Goal: Information Seeking & Learning: Learn about a topic

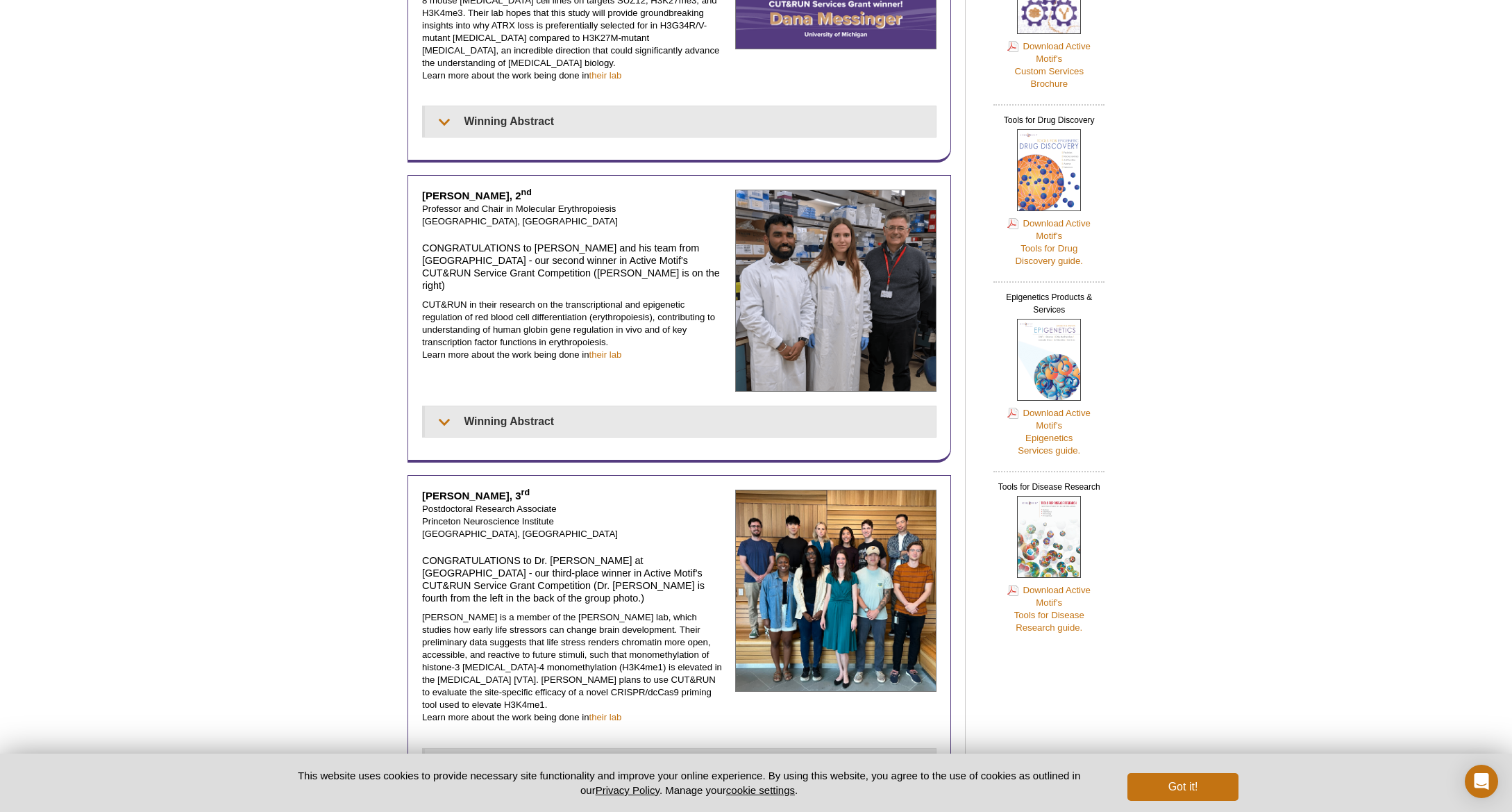
click at [287, 336] on div "Active Motif Logo Enabling Epigenetics Research 0 Search Skip to content Active…" at bounding box center [756, 735] width 1512 height 2166
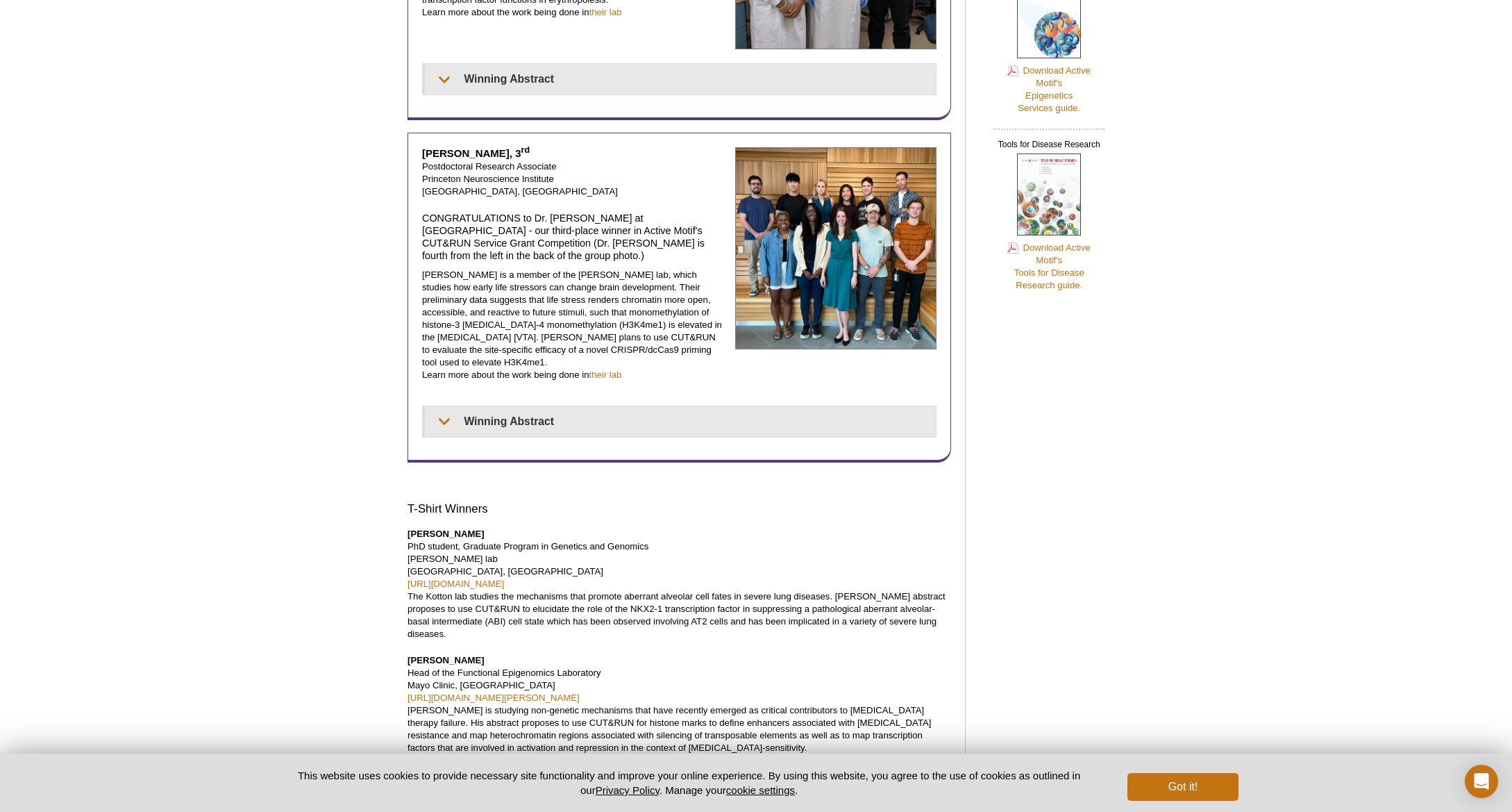
scroll to position [694, 0]
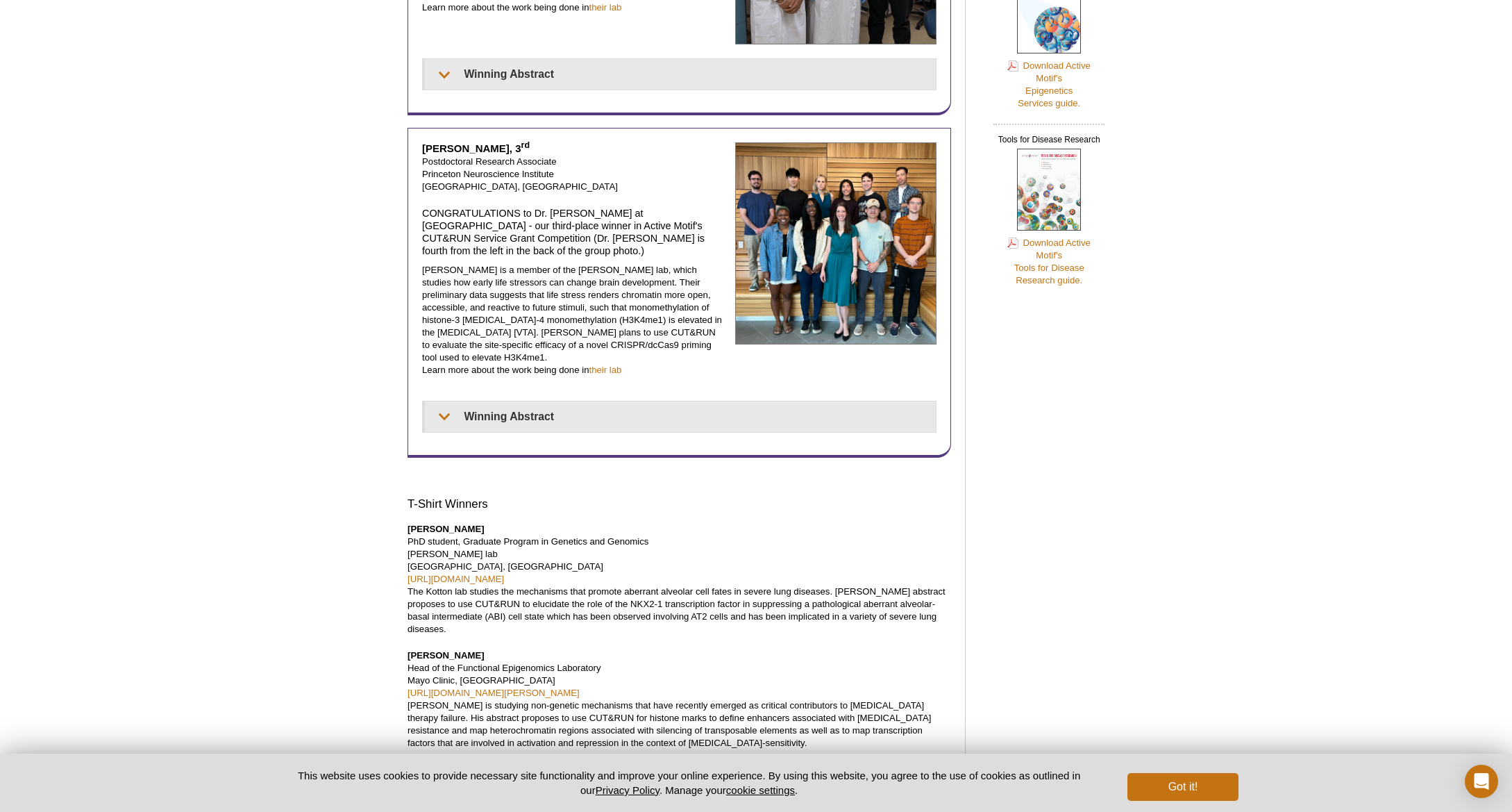
click at [287, 336] on div "Active Motif Logo Enabling Epigenetics Research 0 Search Skip to content Active…" at bounding box center [756, 388] width 1512 height 2166
click at [243, 421] on div "Active Motif Logo Enabling Epigenetics Research 0 Search Skip to content Active…" at bounding box center [756, 388] width 1512 height 2166
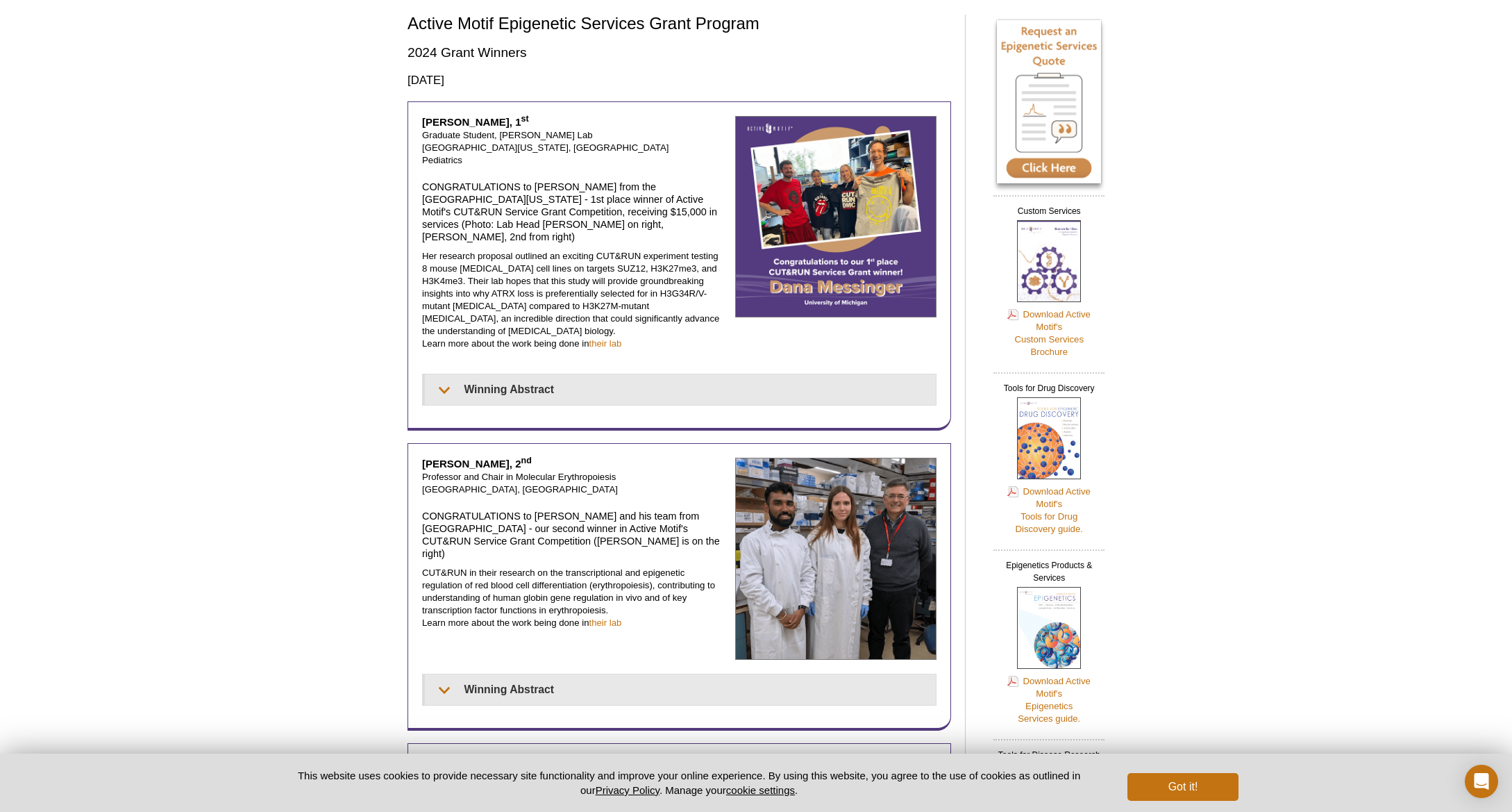
scroll to position [0, 0]
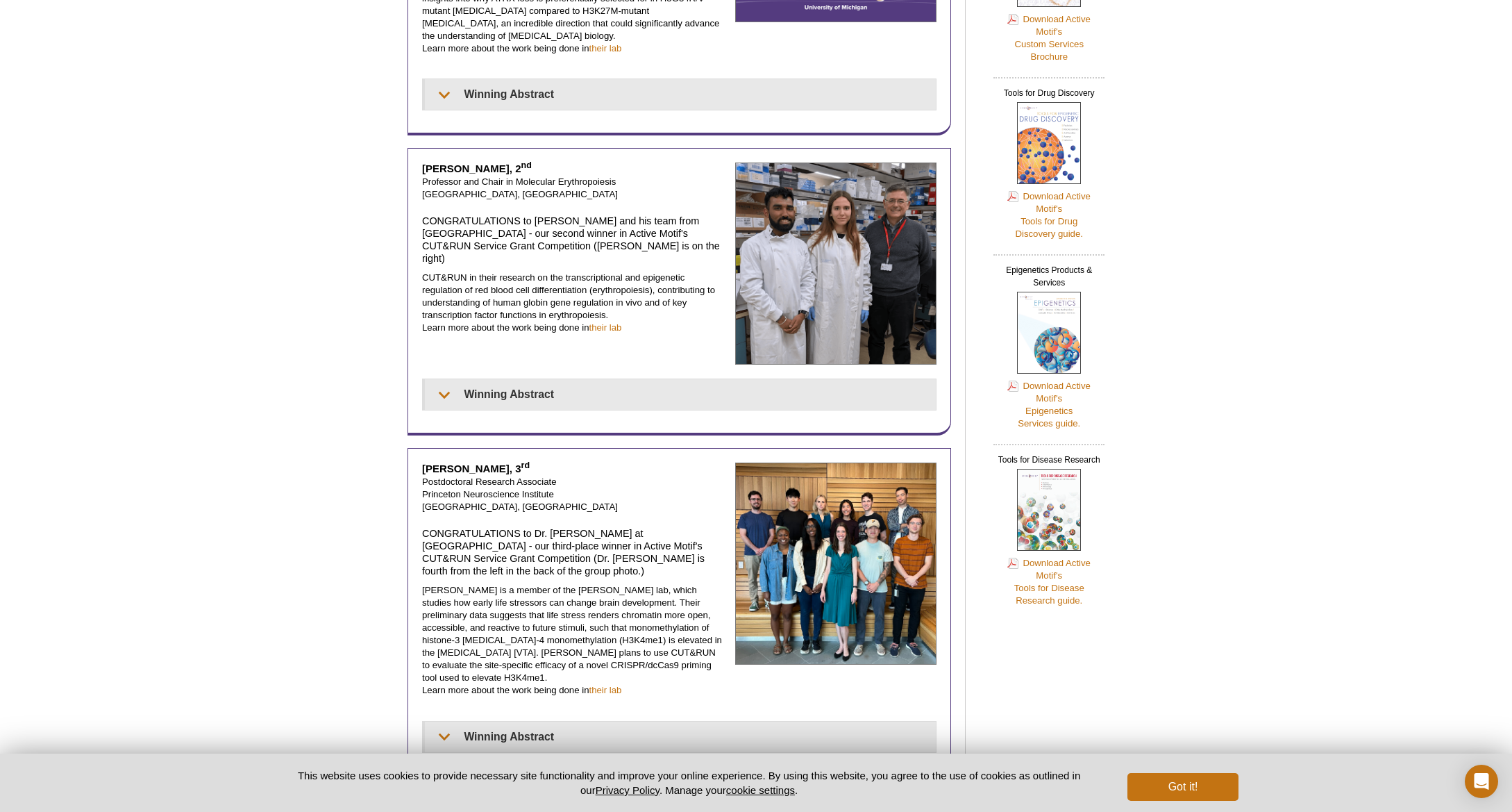
scroll to position [416, 0]
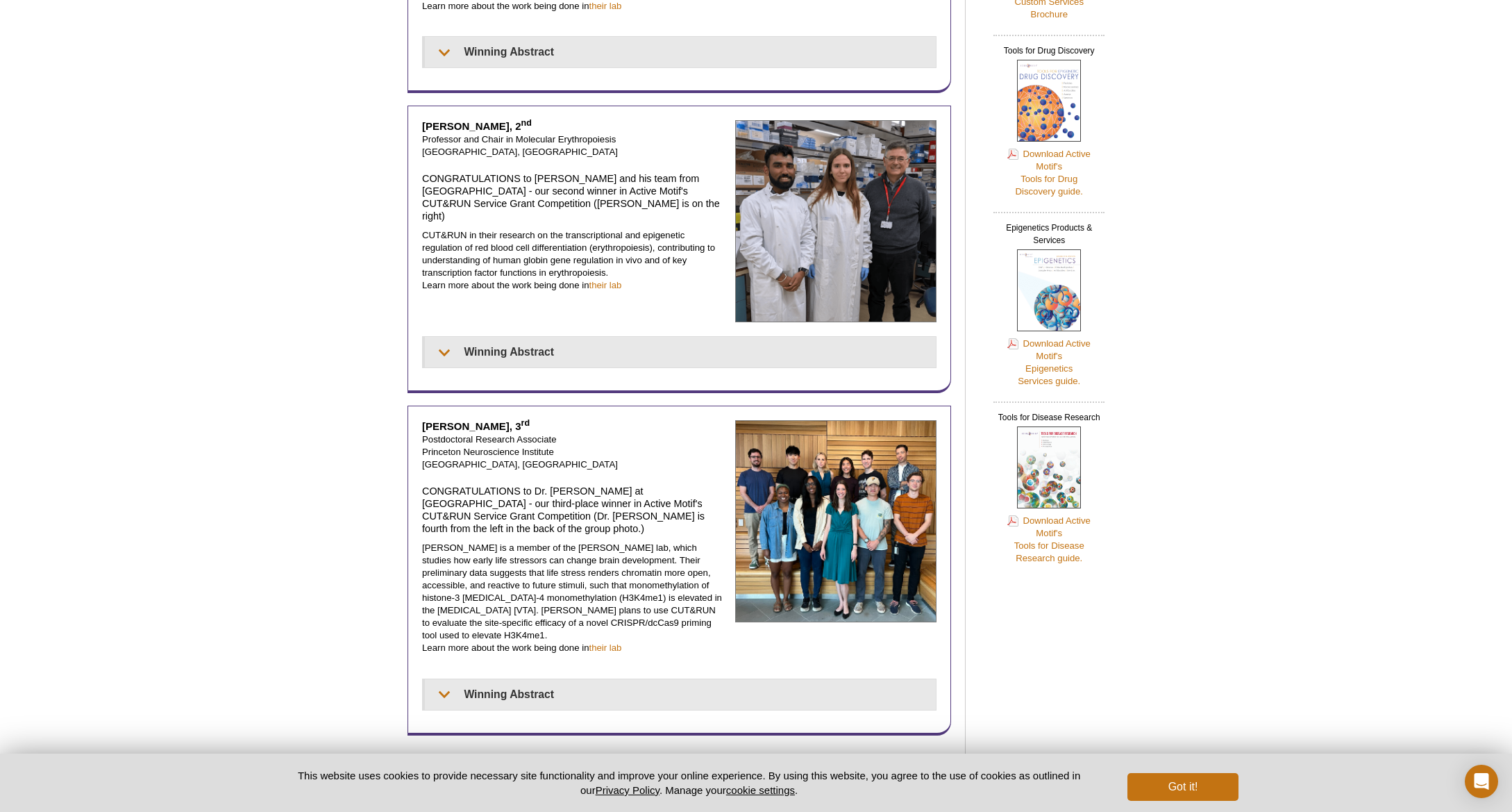
click at [206, 340] on div "Active Motif Logo Enabling Epigenetics Research 0 Search Skip to content Active…" at bounding box center [756, 666] width 1512 height 2166
click at [270, 343] on div "Active Motif Logo Enabling Epigenetics Research 0 Search Skip to content Active…" at bounding box center [756, 666] width 1512 height 2166
click at [138, 333] on div "Active Motif Logo Enabling Epigenetics Research 0 Search Skip to content Active…" at bounding box center [756, 666] width 1512 height 2166
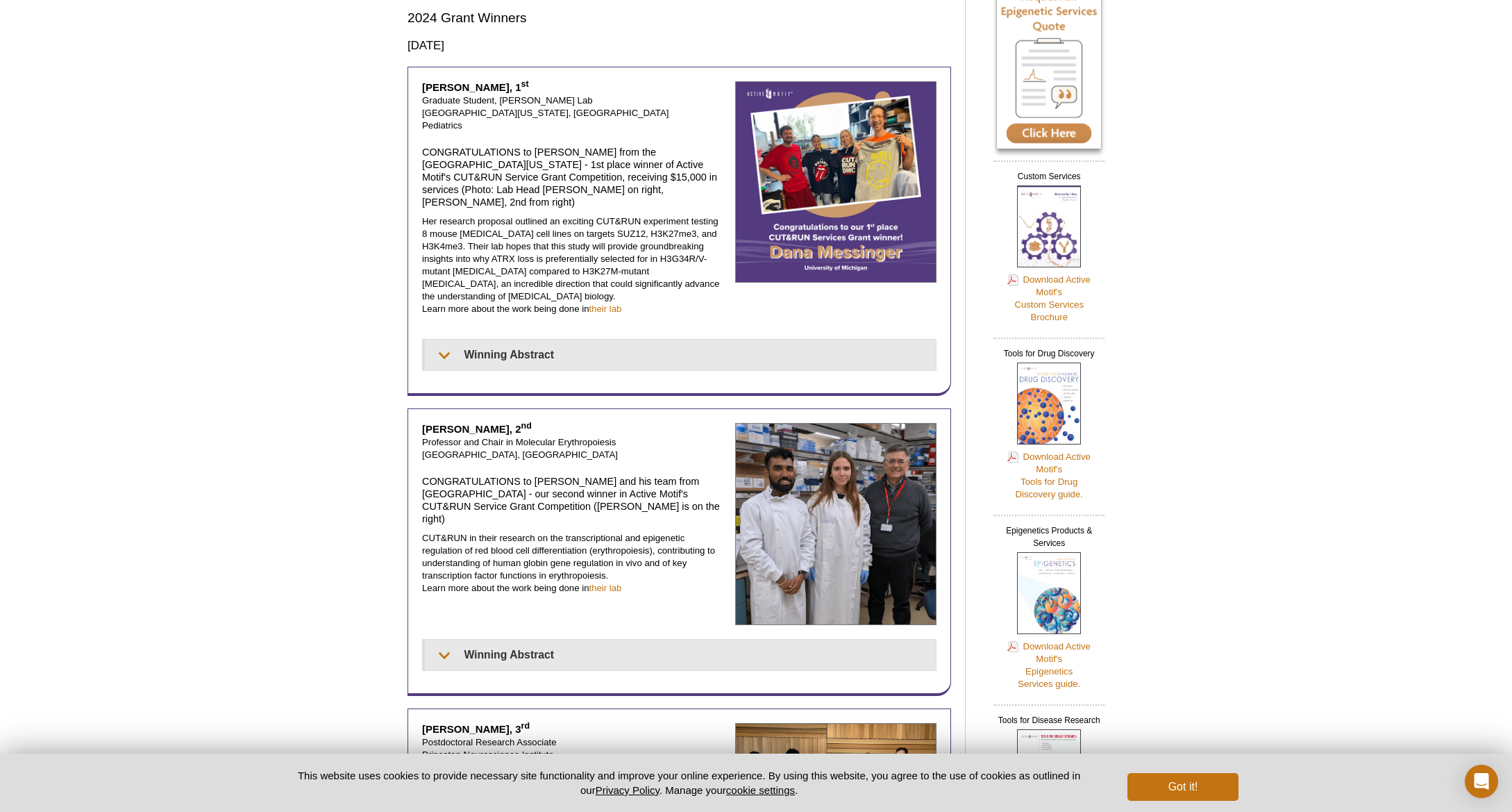
scroll to position [0, 0]
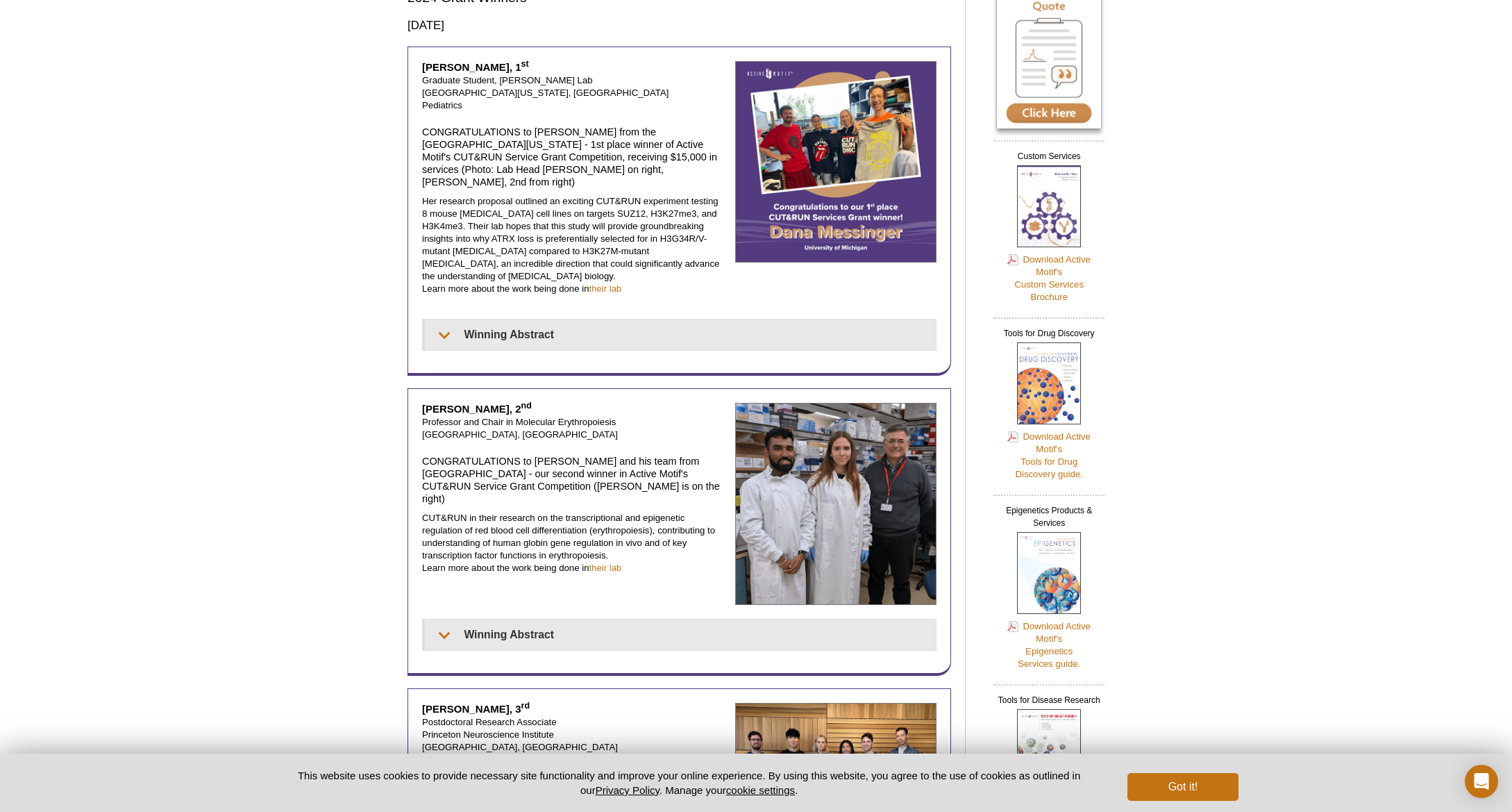
scroll to position [139, 0]
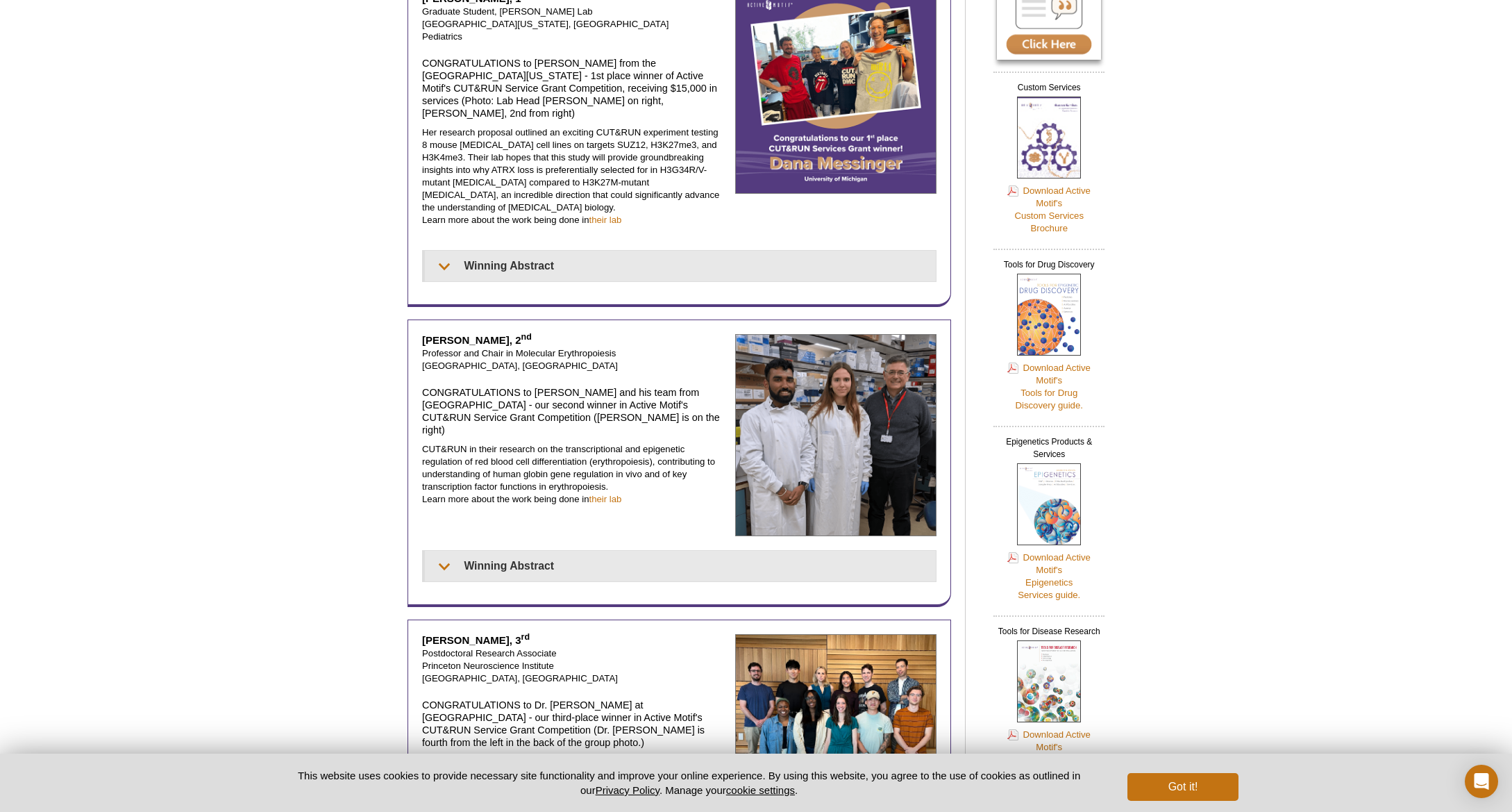
scroll to position [278, 0]
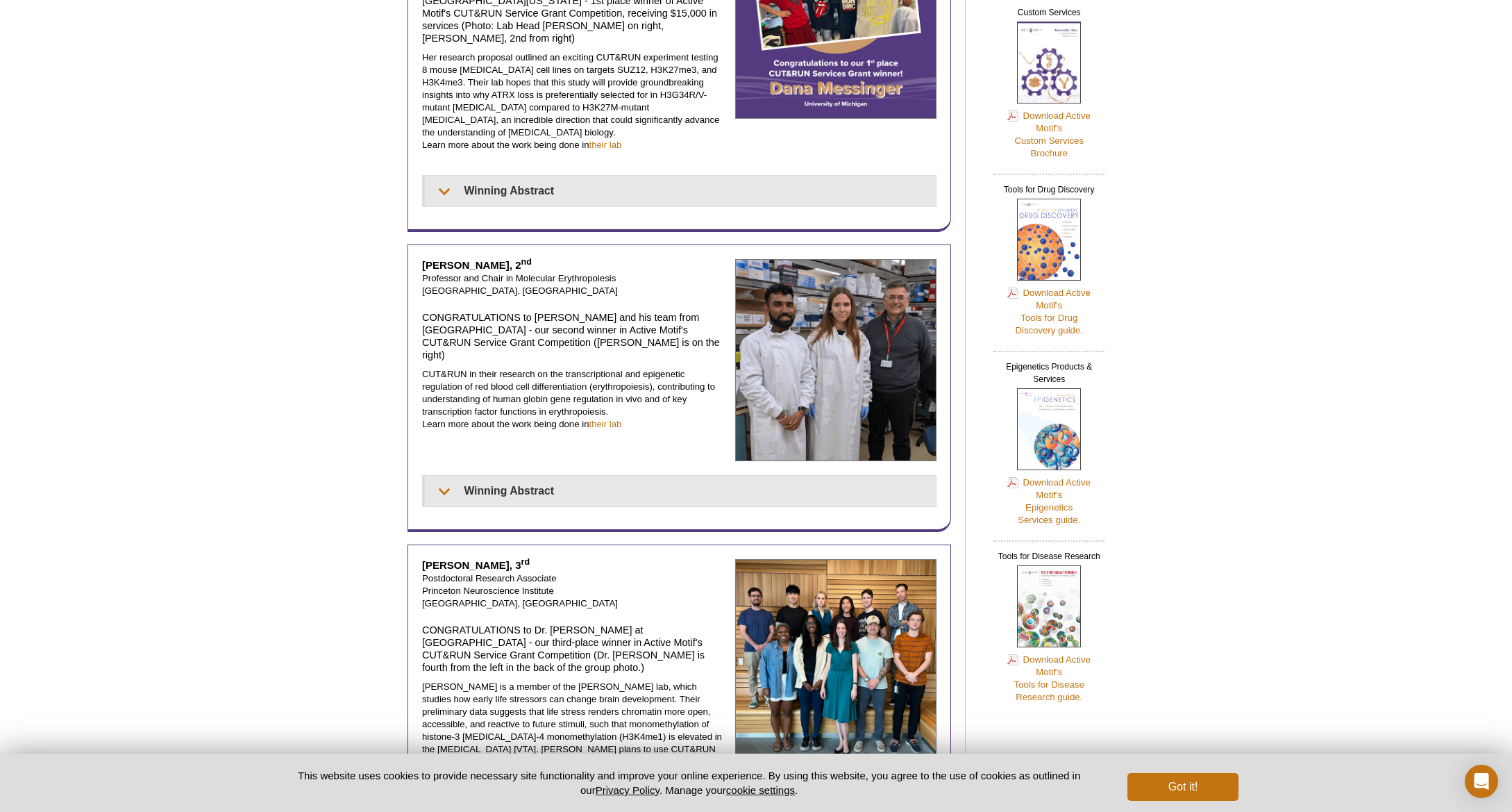
click at [365, 391] on div "Active Motif Logo Enabling Epigenetics Research 0 Search Skip to content Active…" at bounding box center [756, 805] width 1512 height 2166
click at [237, 595] on div "Active Motif Logo Enabling Epigenetics Research 0 Search Skip to content Active…" at bounding box center [756, 805] width 1512 height 2166
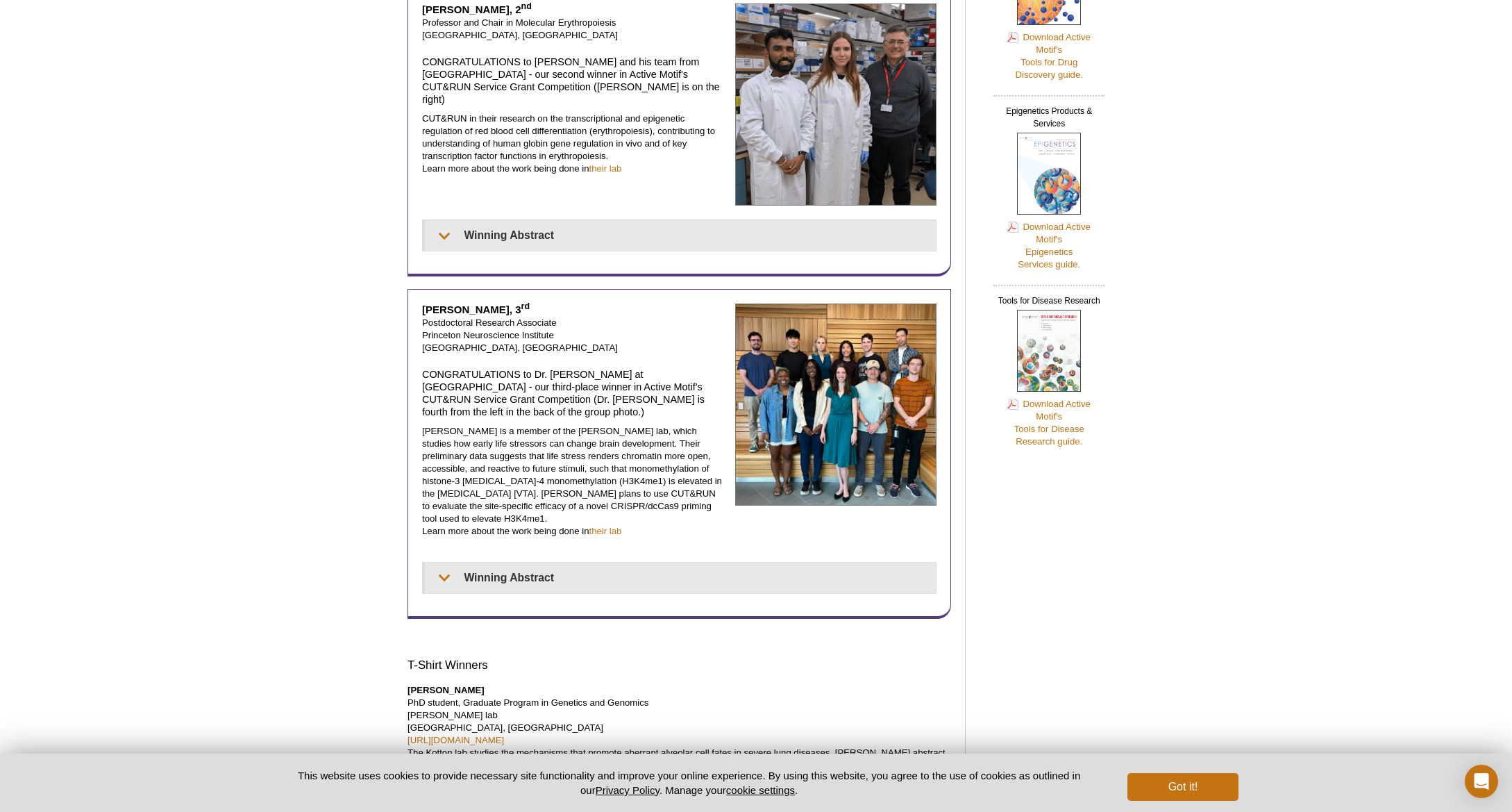
scroll to position [555, 0]
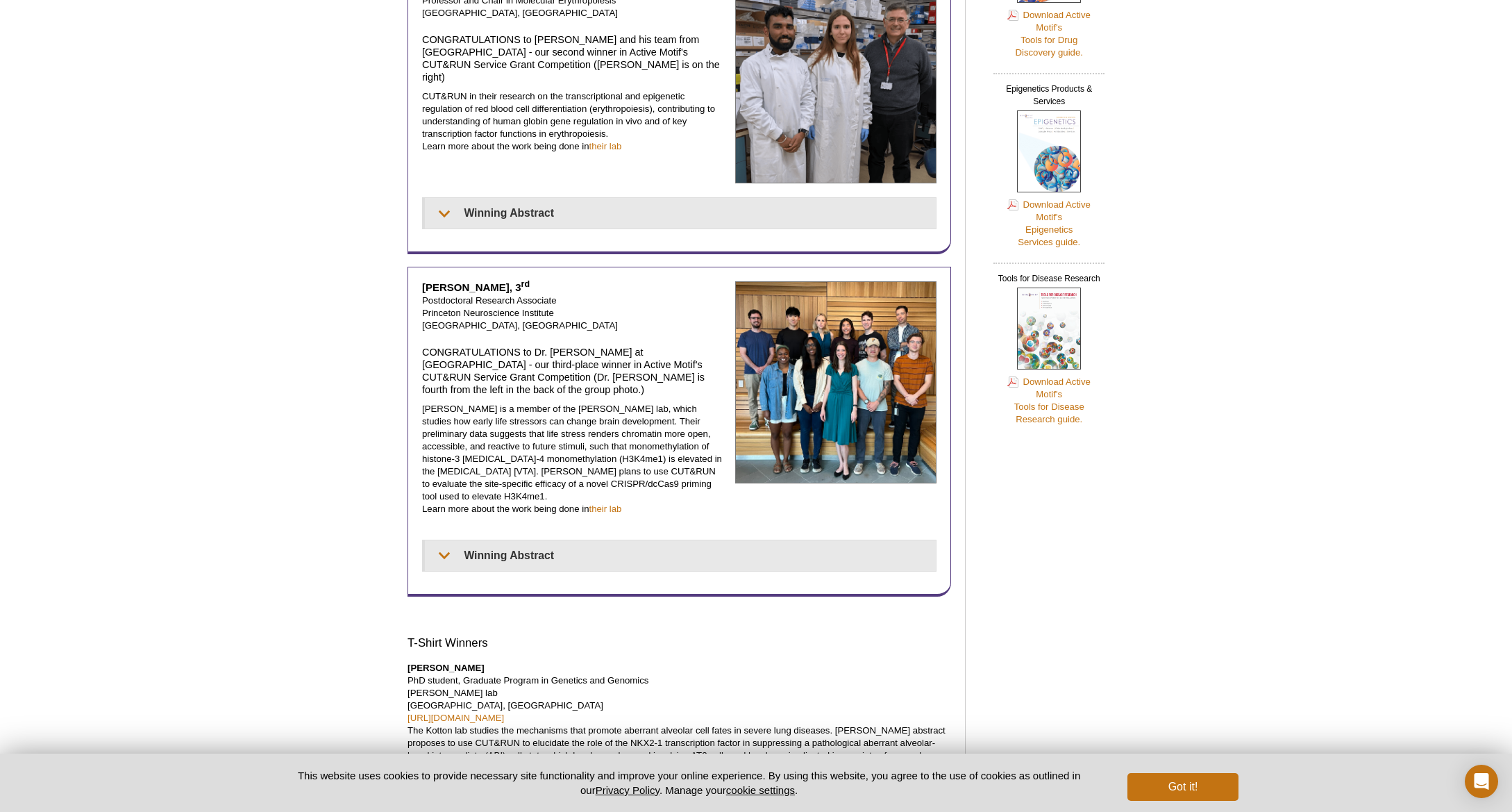
click at [249, 526] on div "Active Motif Logo Enabling Epigenetics Research 0 Search Skip to content Active…" at bounding box center [756, 528] width 1512 height 2166
click at [249, 500] on div "Active Motif Logo Enabling Epigenetics Research 0 Search Skip to content Active…" at bounding box center [756, 528] width 1512 height 2166
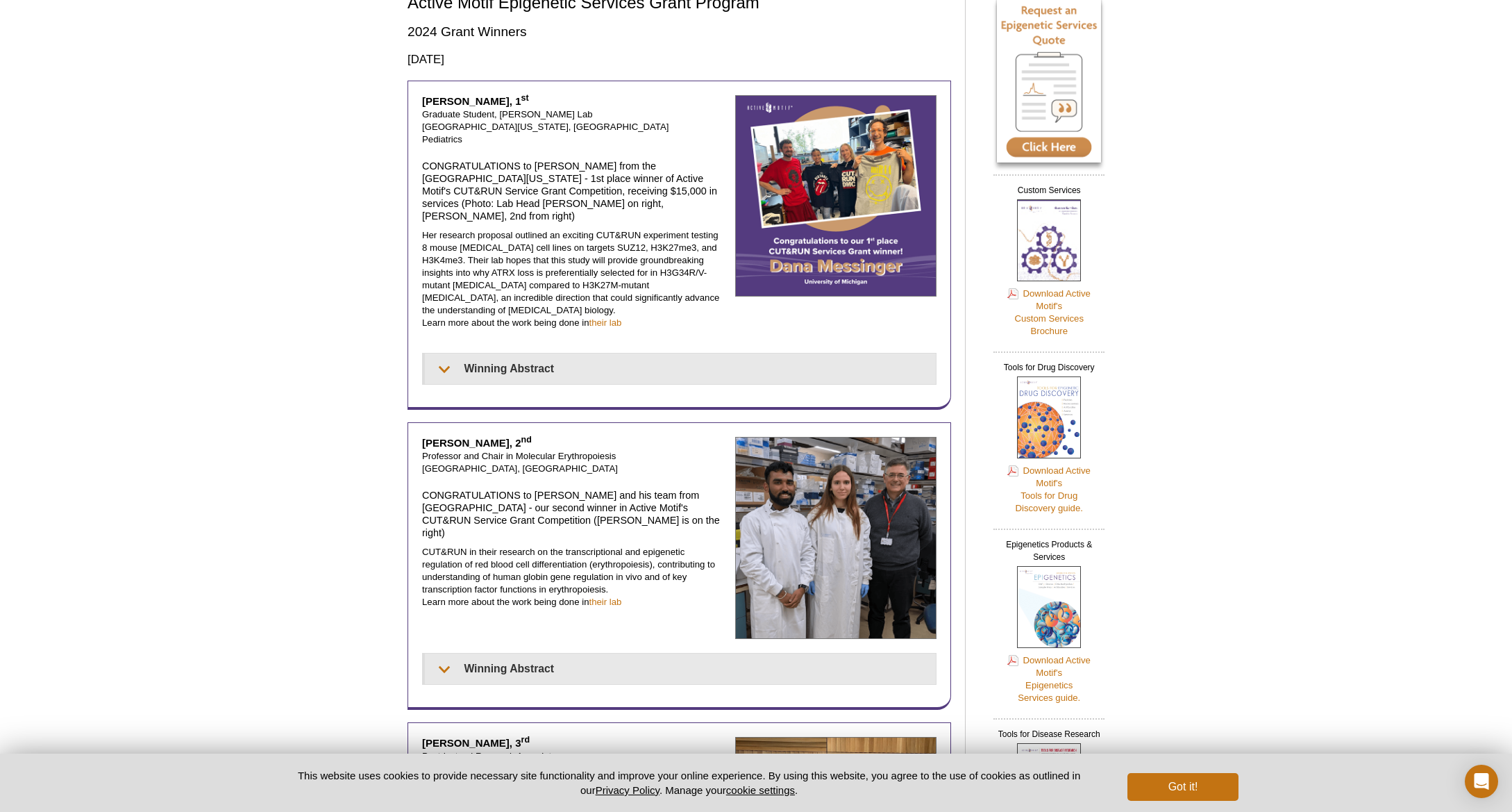
scroll to position [69, 0]
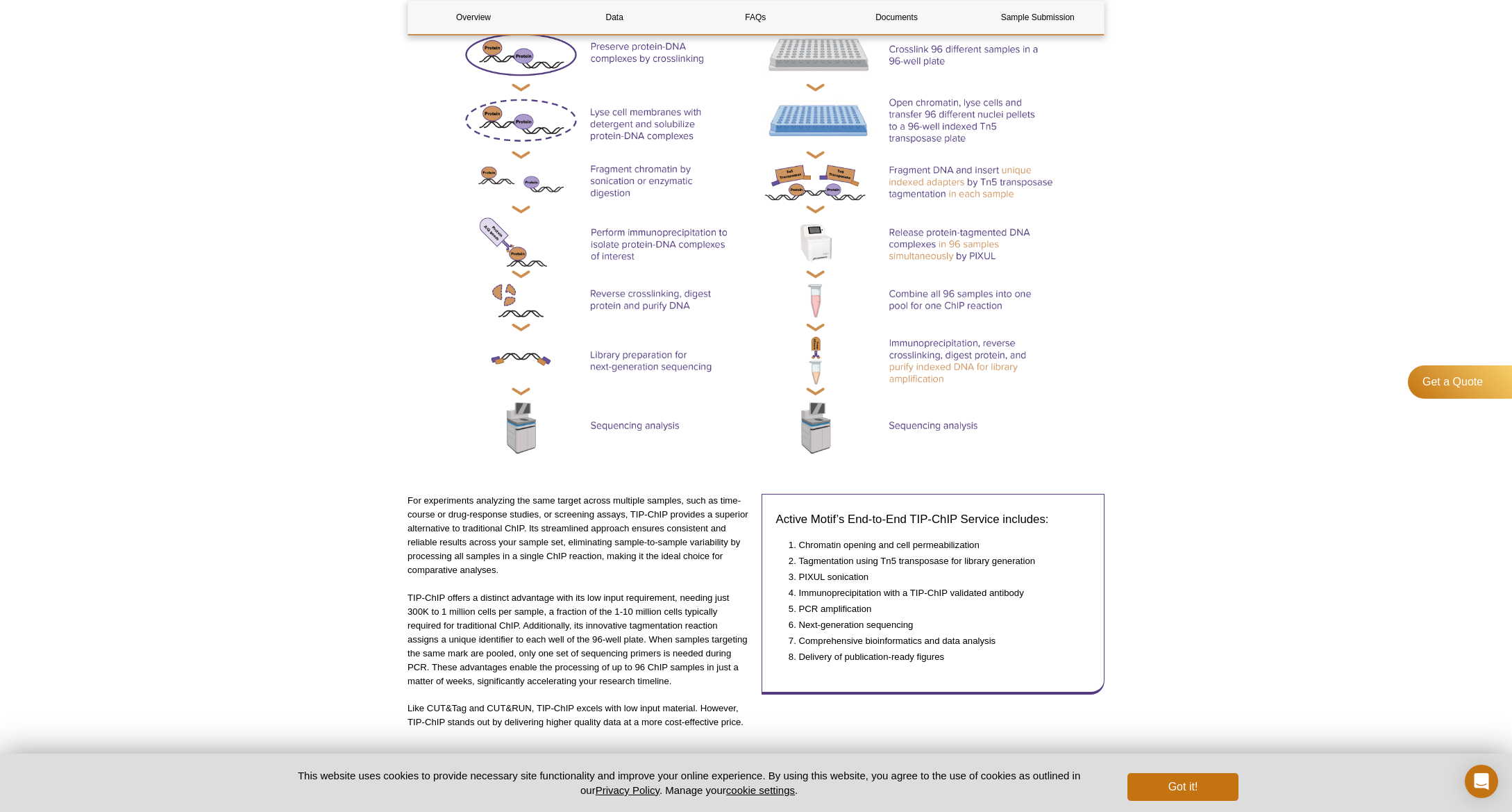
scroll to position [625, 0]
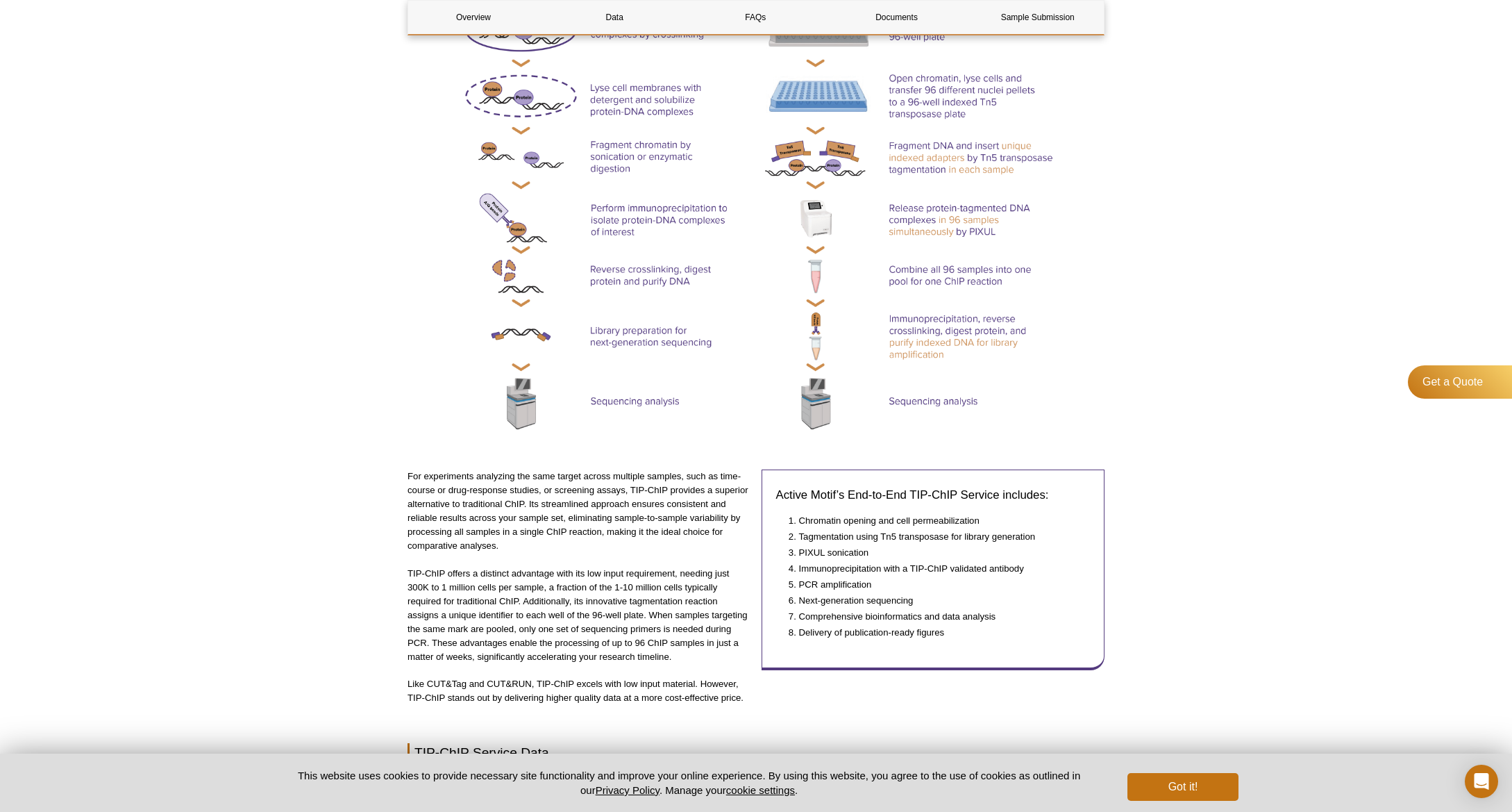
click at [560, 509] on p "For experiments analyzing the same target across multiple samples, such as time…" at bounding box center [579, 510] width 344 height 83
click at [581, 538] on p "For experiments analyzing the same target across multiple samples, such as time…" at bounding box center [579, 510] width 344 height 83
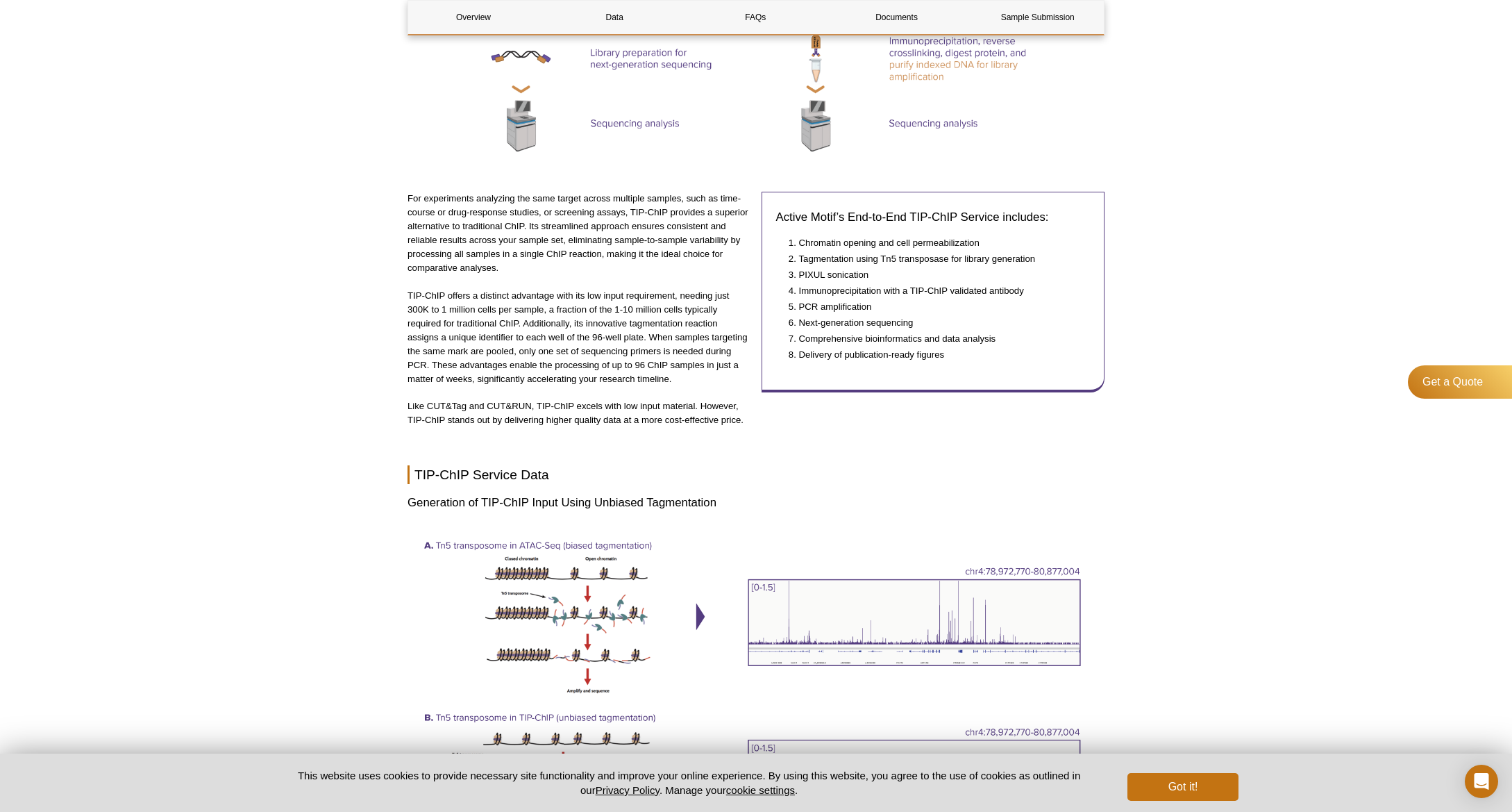
scroll to position [972, 0]
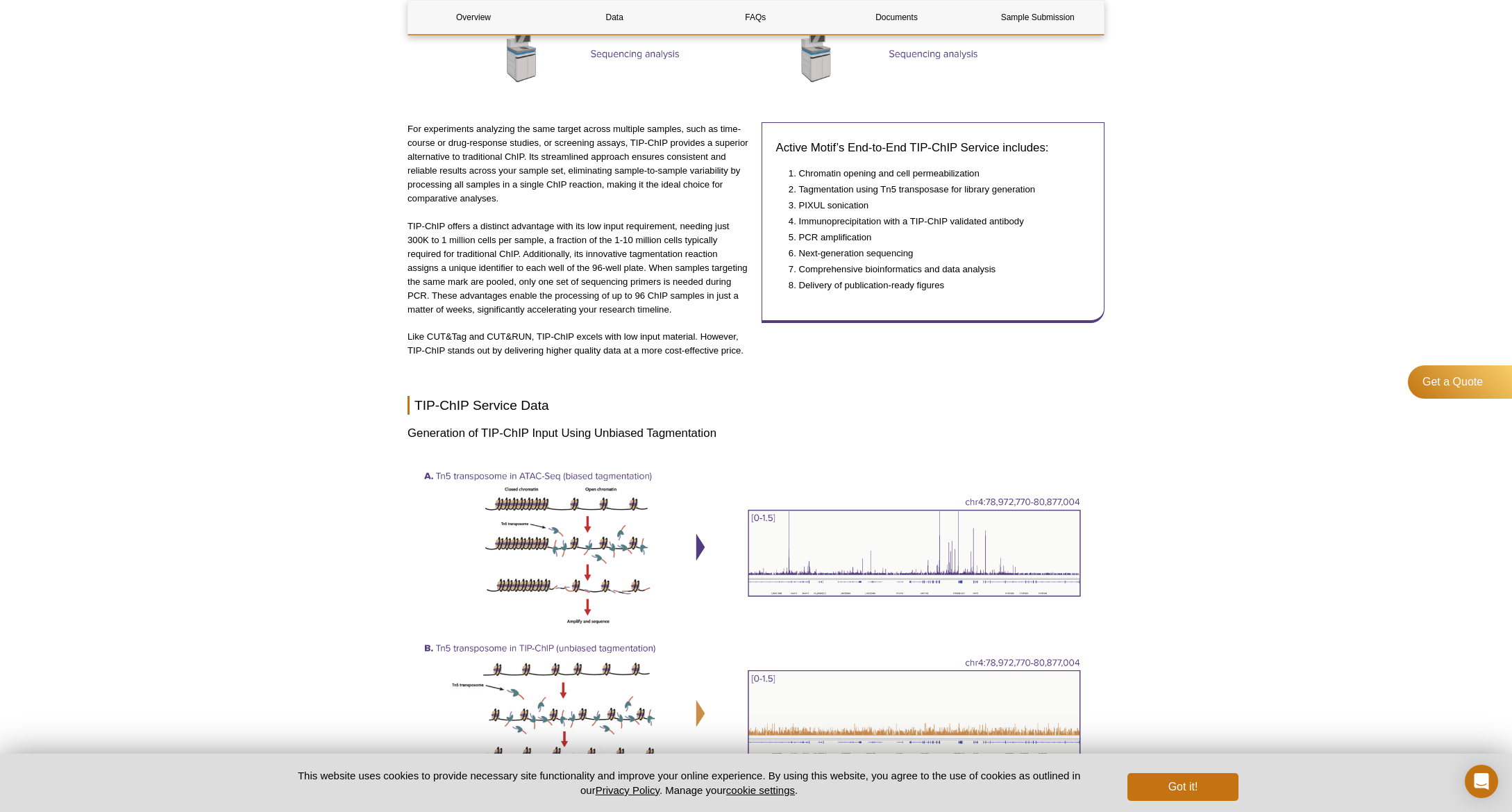
click at [308, 447] on div "Active Motif Logo Enabling Epigenetics Research 0 Search Skip to content Active…" at bounding box center [756, 665] width 1512 height 3275
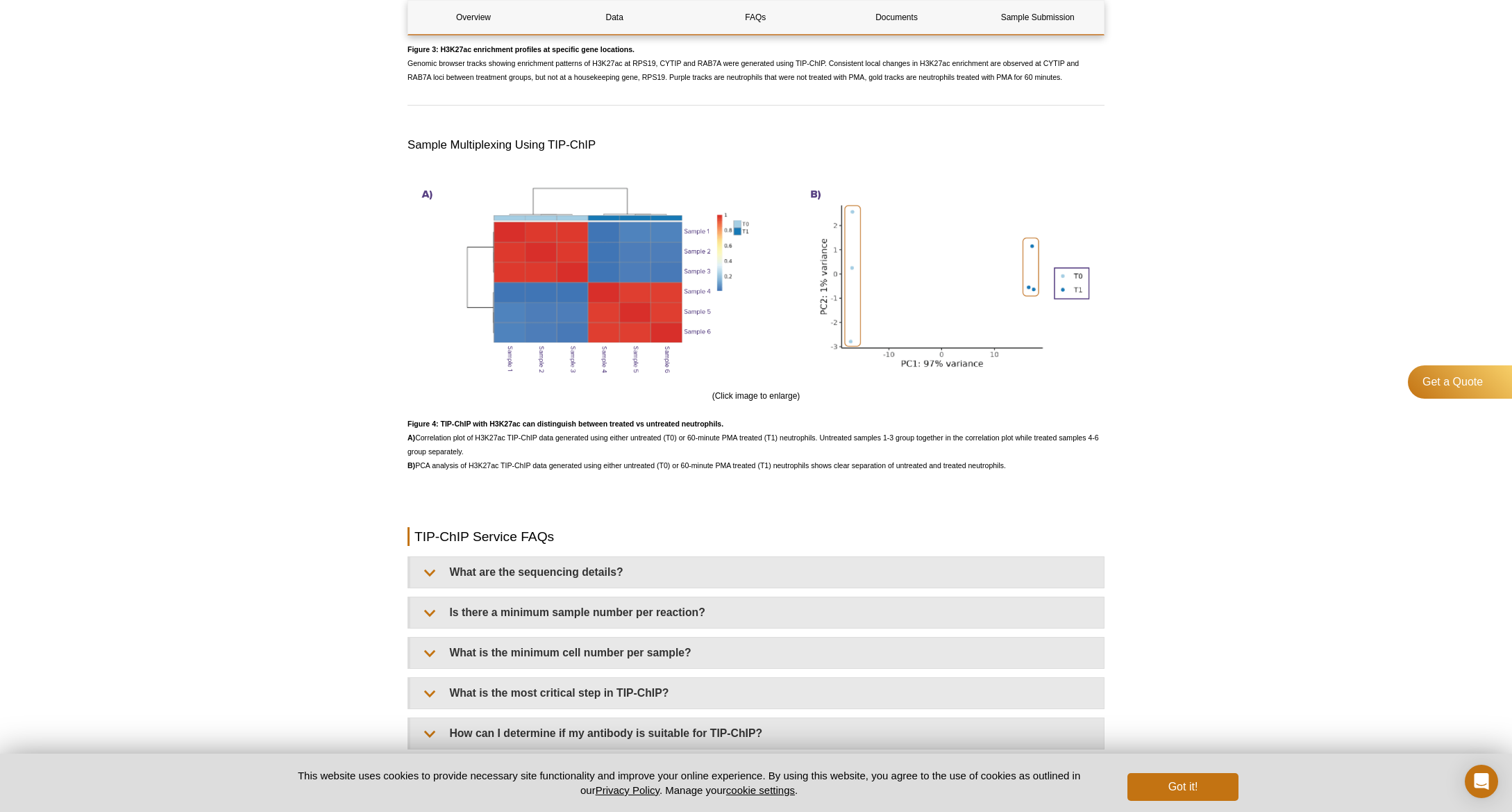
scroll to position [2986, 0]
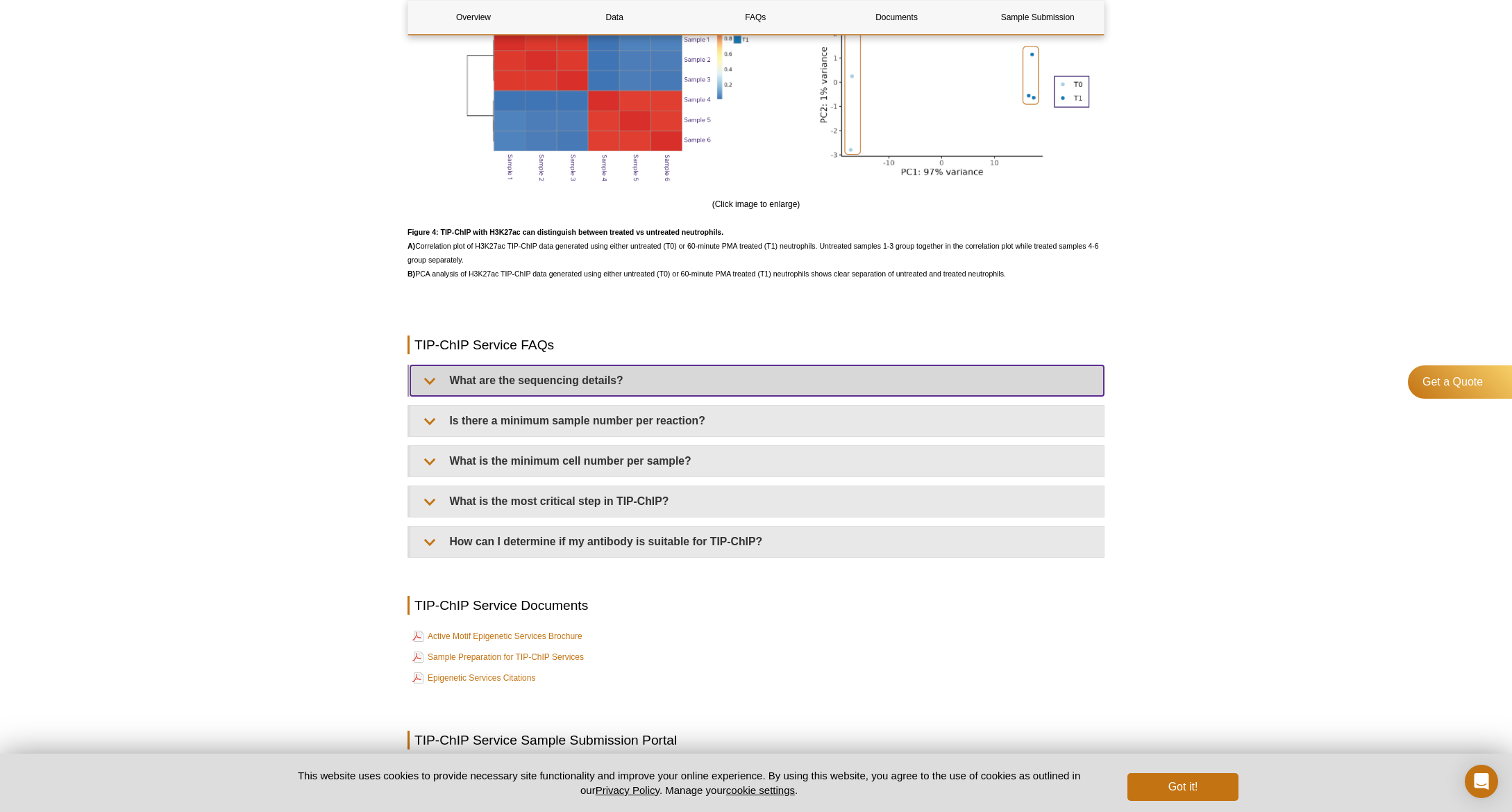
click at [622, 396] on summary "What are the sequencing details?" at bounding box center [756, 381] width 694 height 31
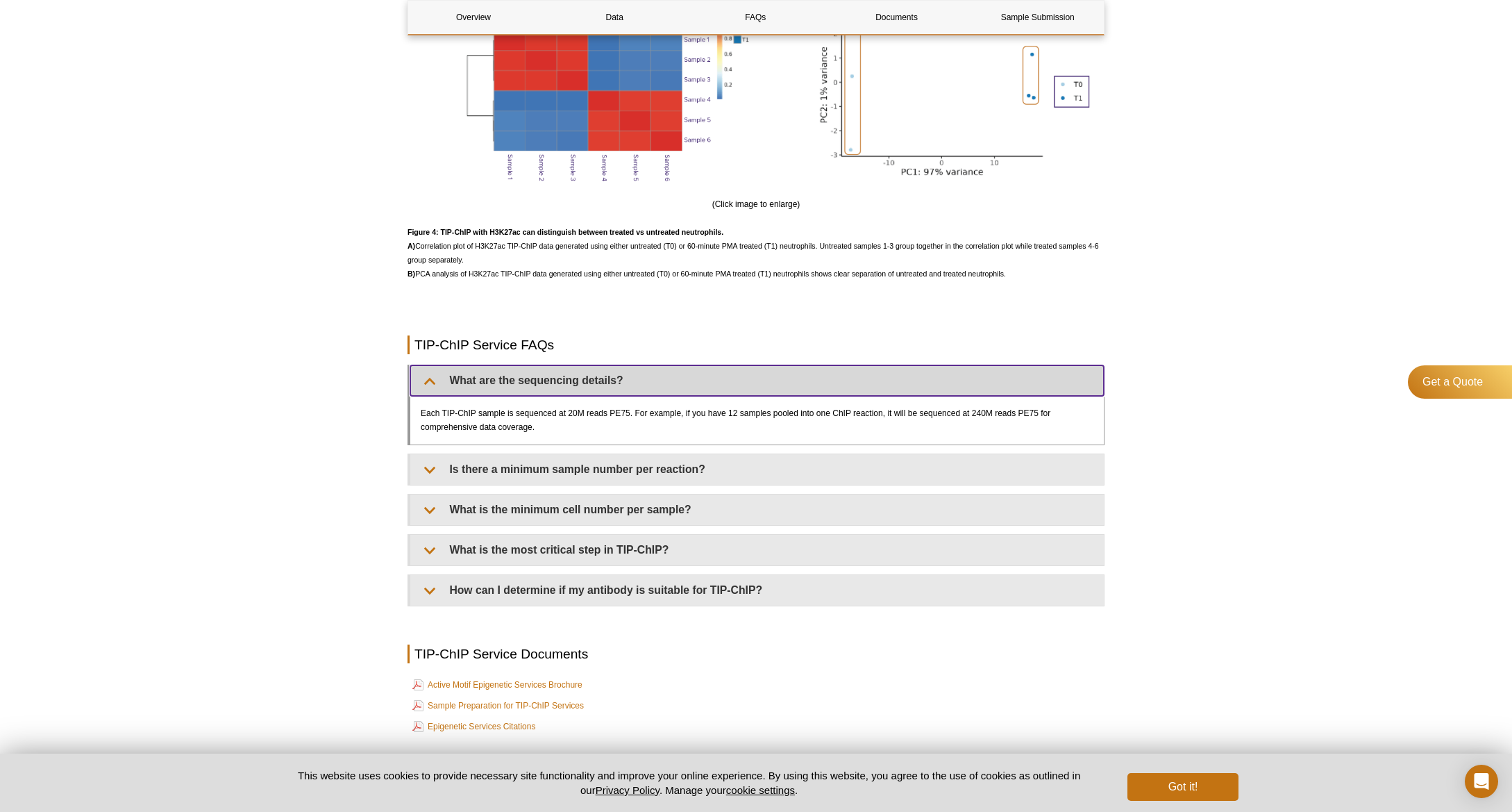
click at [550, 396] on summary "What are the sequencing details?" at bounding box center [756, 381] width 694 height 31
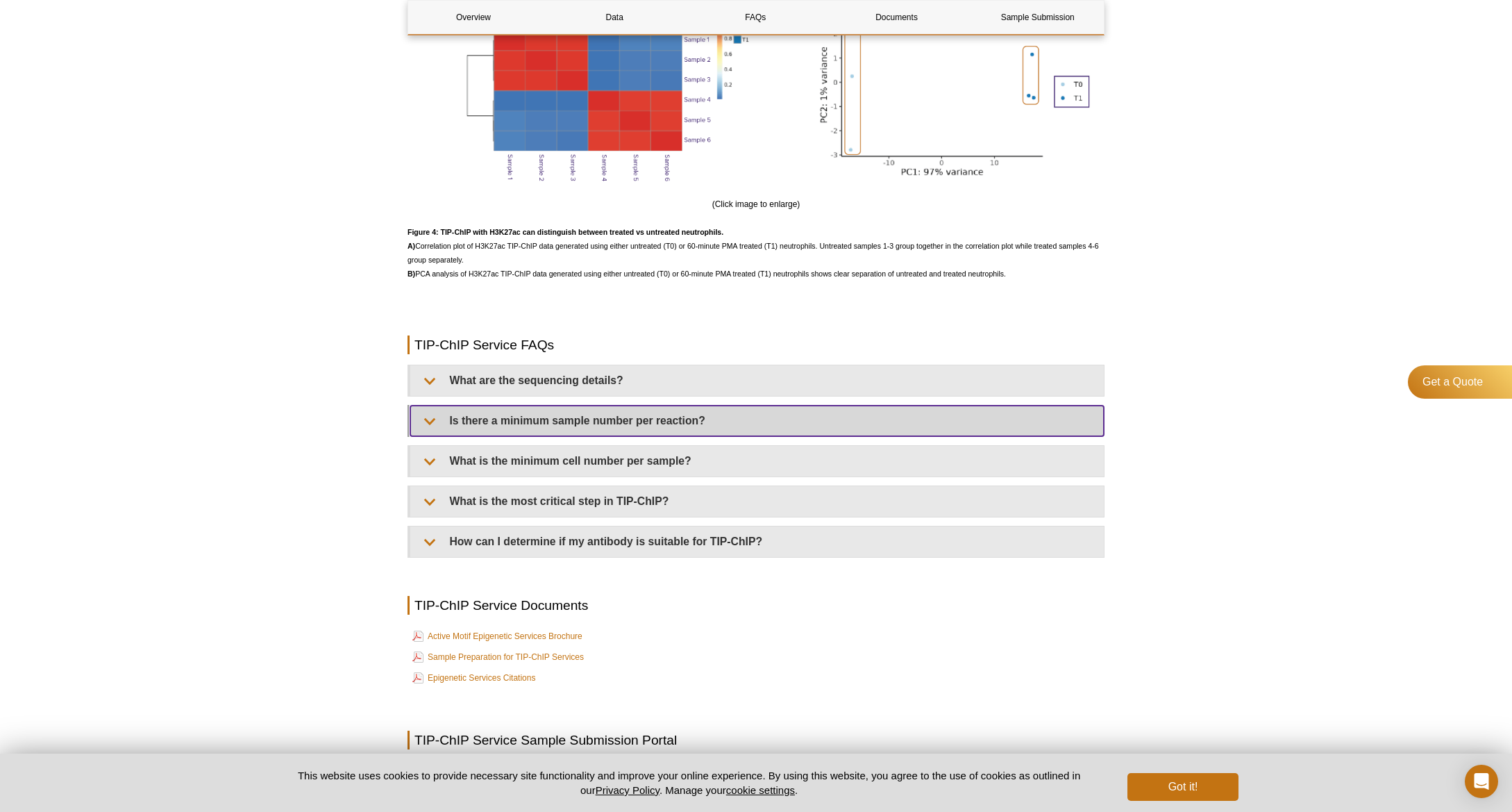
click at [663, 436] on summary "Is there a minimum sample number per reaction?" at bounding box center [756, 421] width 694 height 31
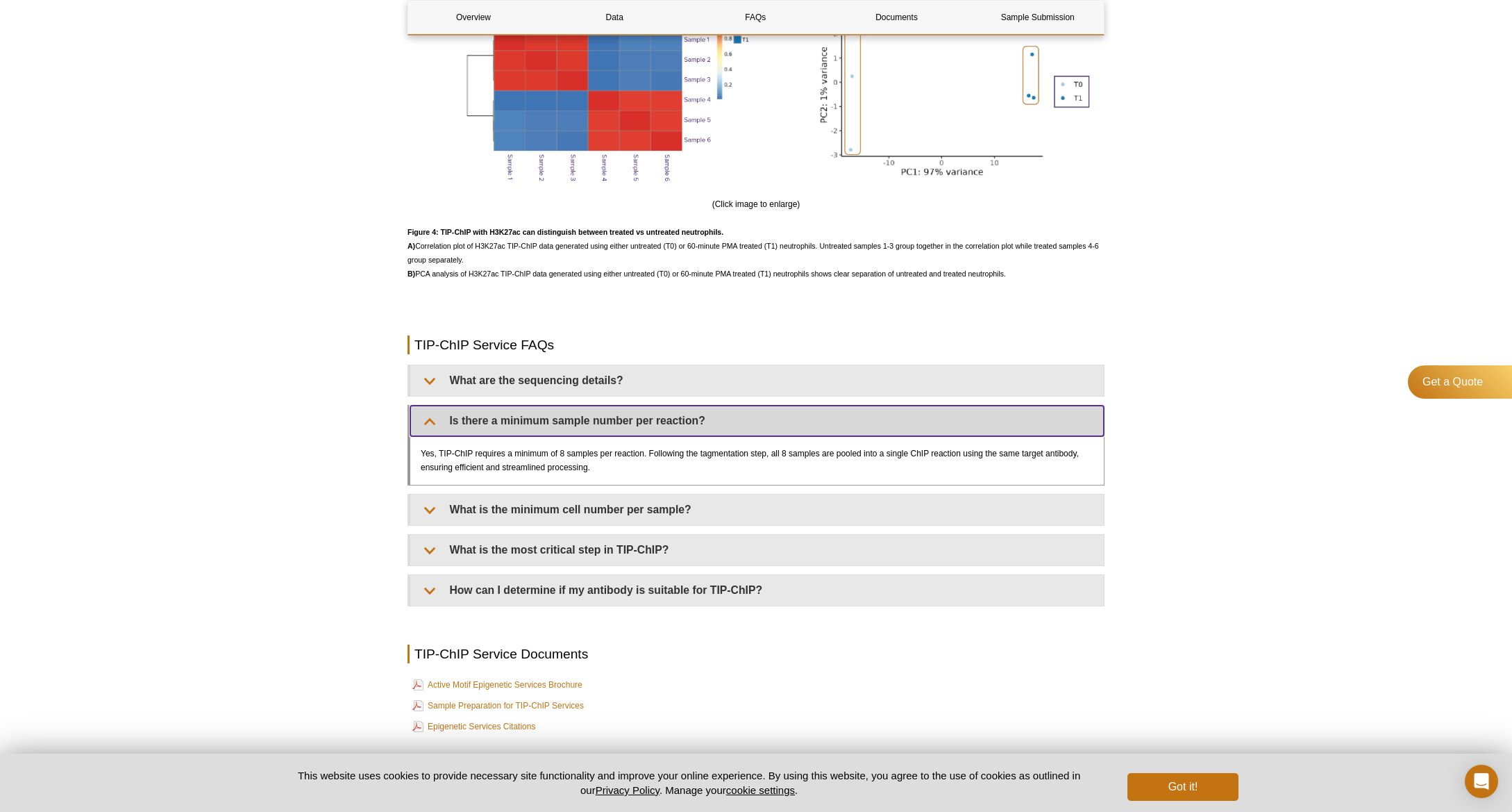
click at [589, 436] on summary "Is there a minimum sample number per reaction?" at bounding box center [756, 421] width 694 height 31
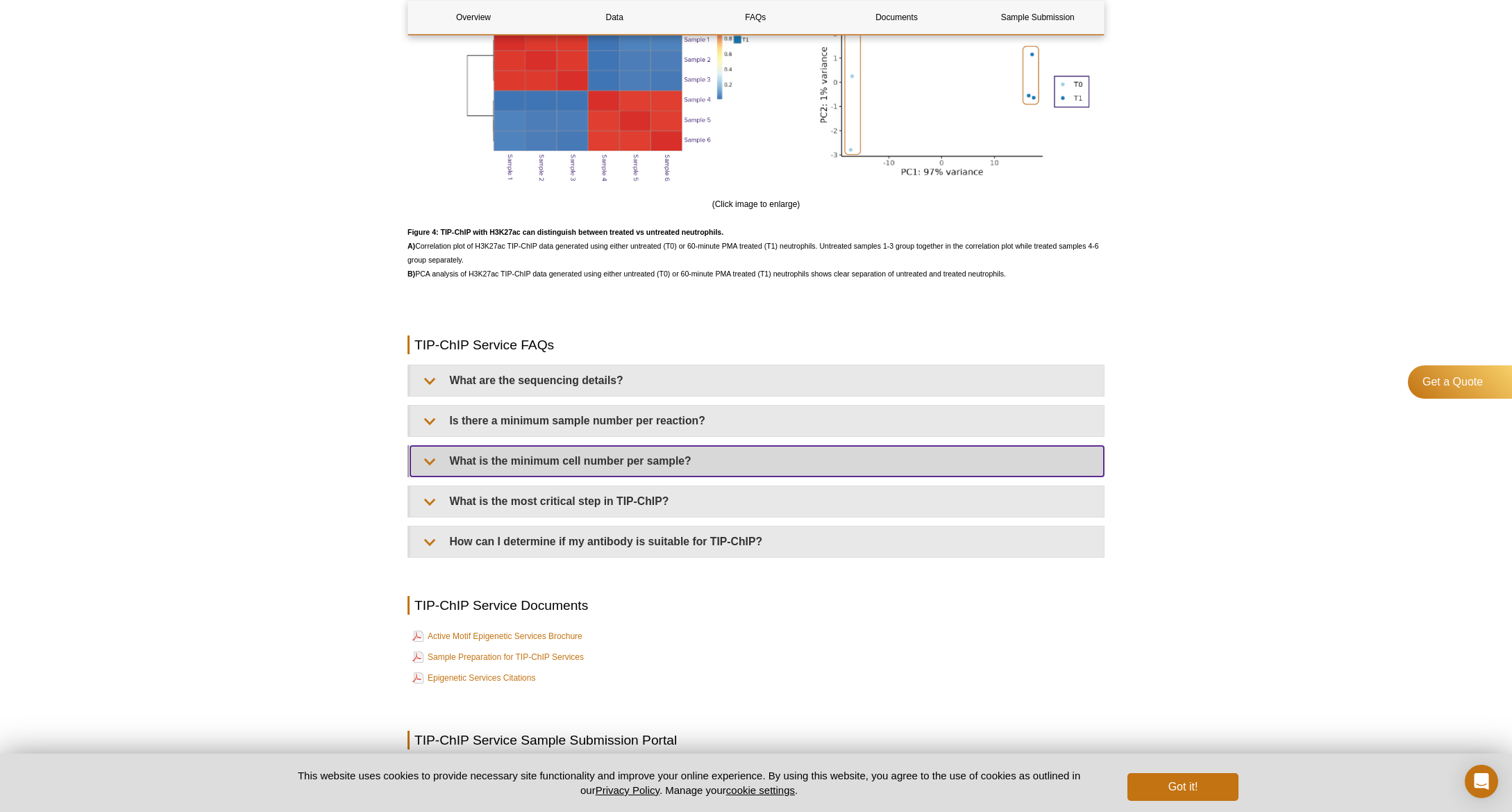
click at [554, 477] on summary "What is the minimum cell number per sample?" at bounding box center [756, 461] width 694 height 31
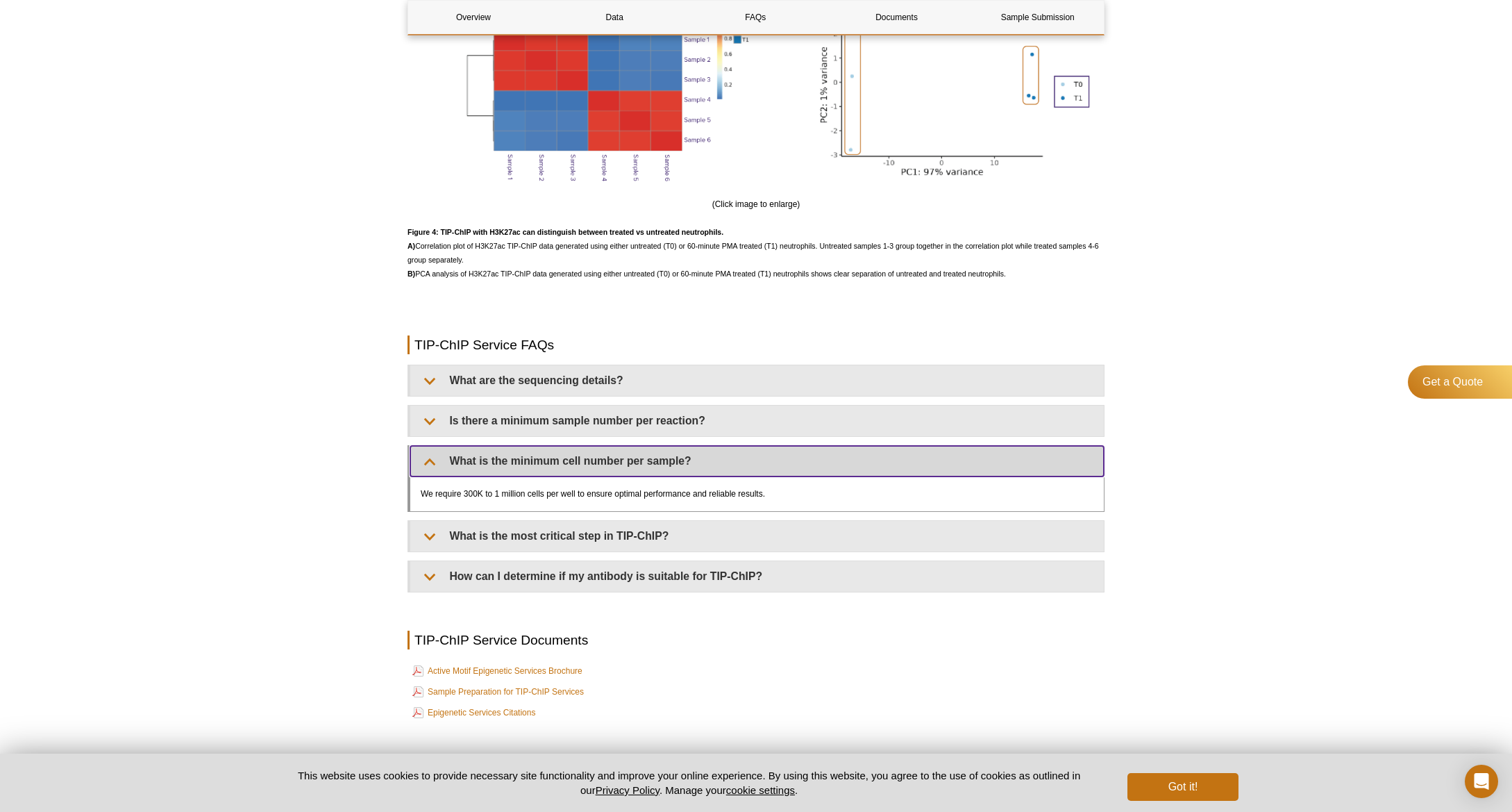
click at [562, 477] on summary "What is the minimum cell number per sample?" at bounding box center [756, 461] width 694 height 31
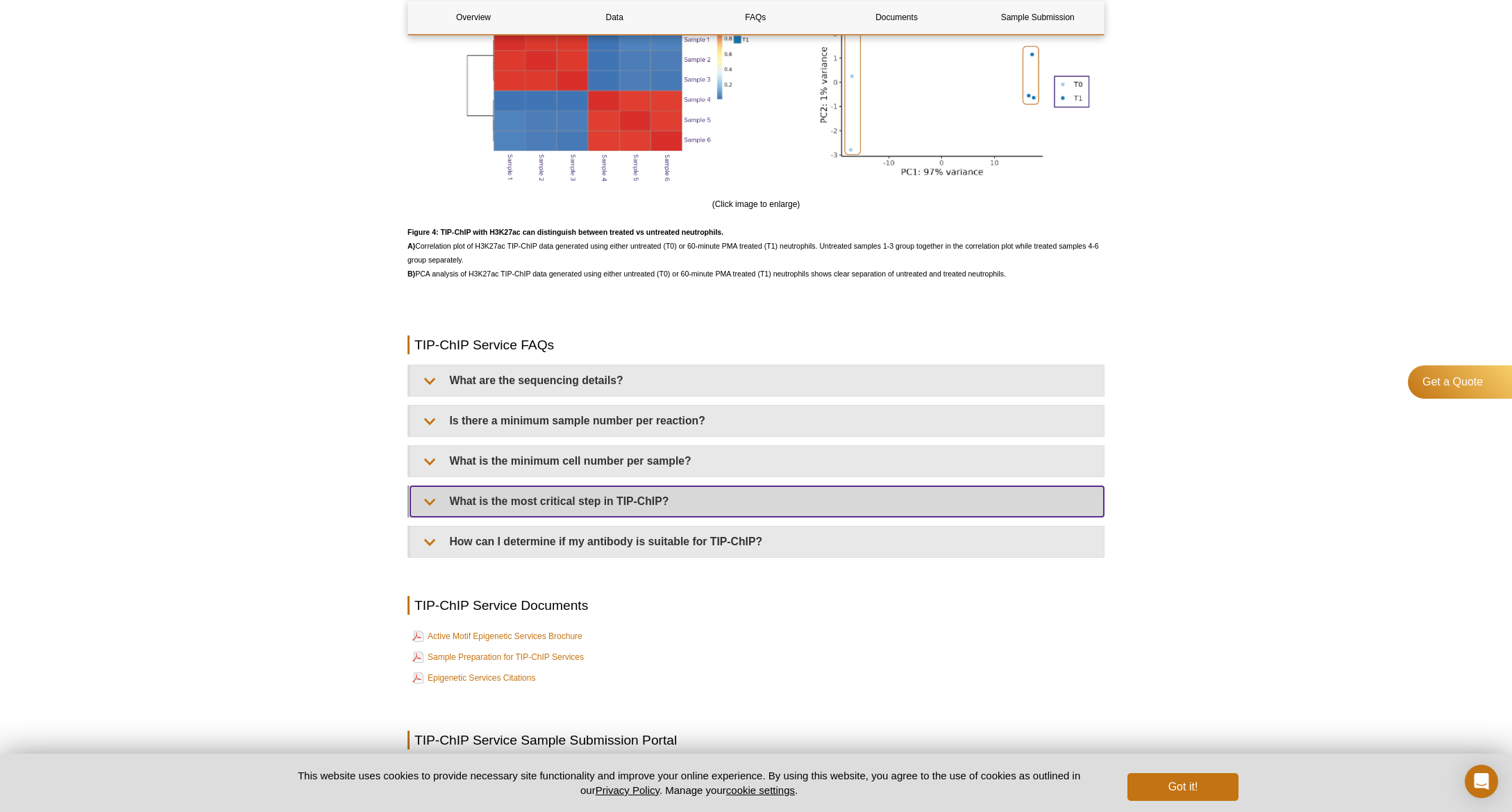
click at [575, 517] on summary "What is the most critical step in TIP-ChIP?" at bounding box center [756, 501] width 694 height 31
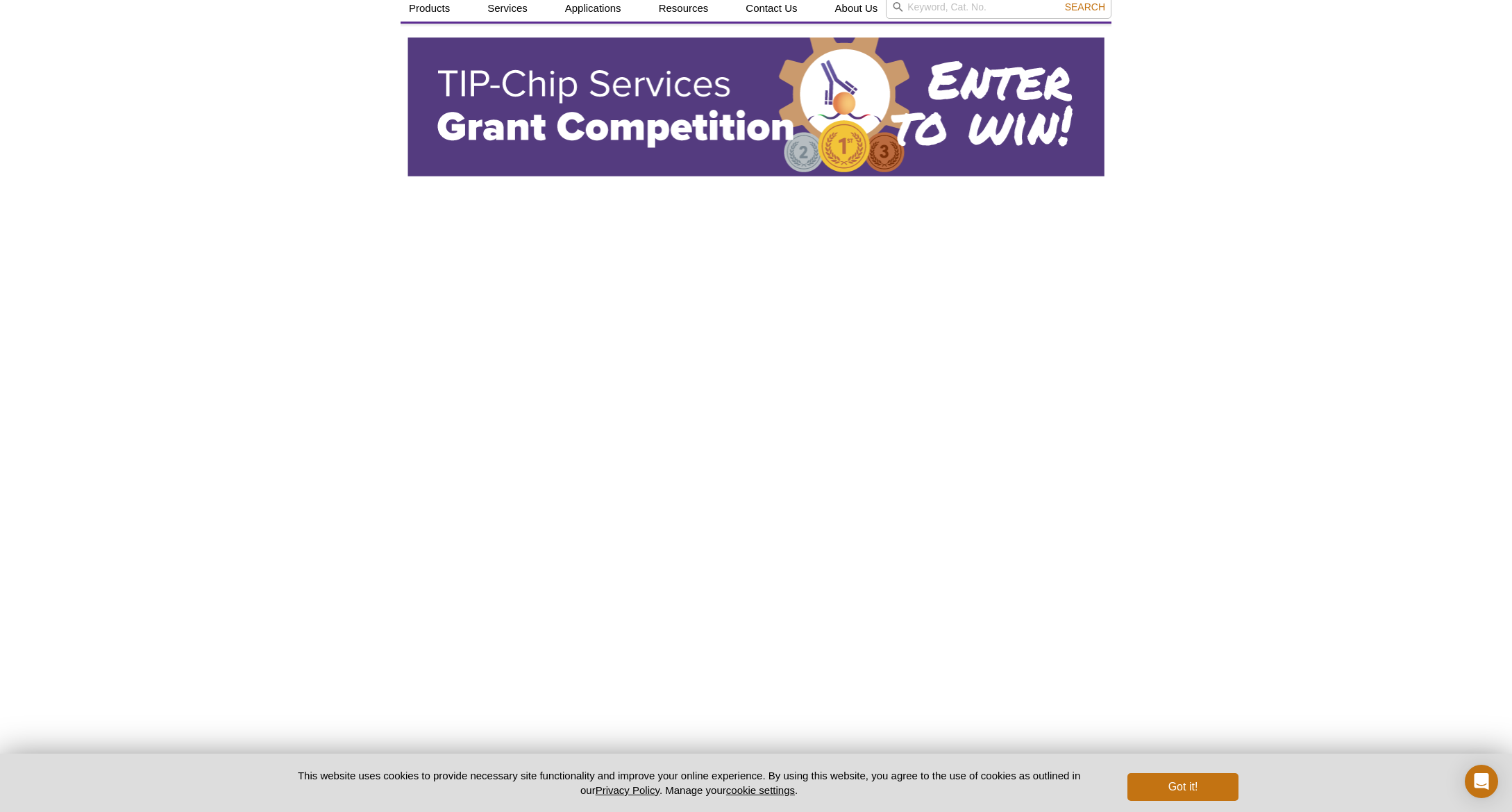
scroll to position [69, 0]
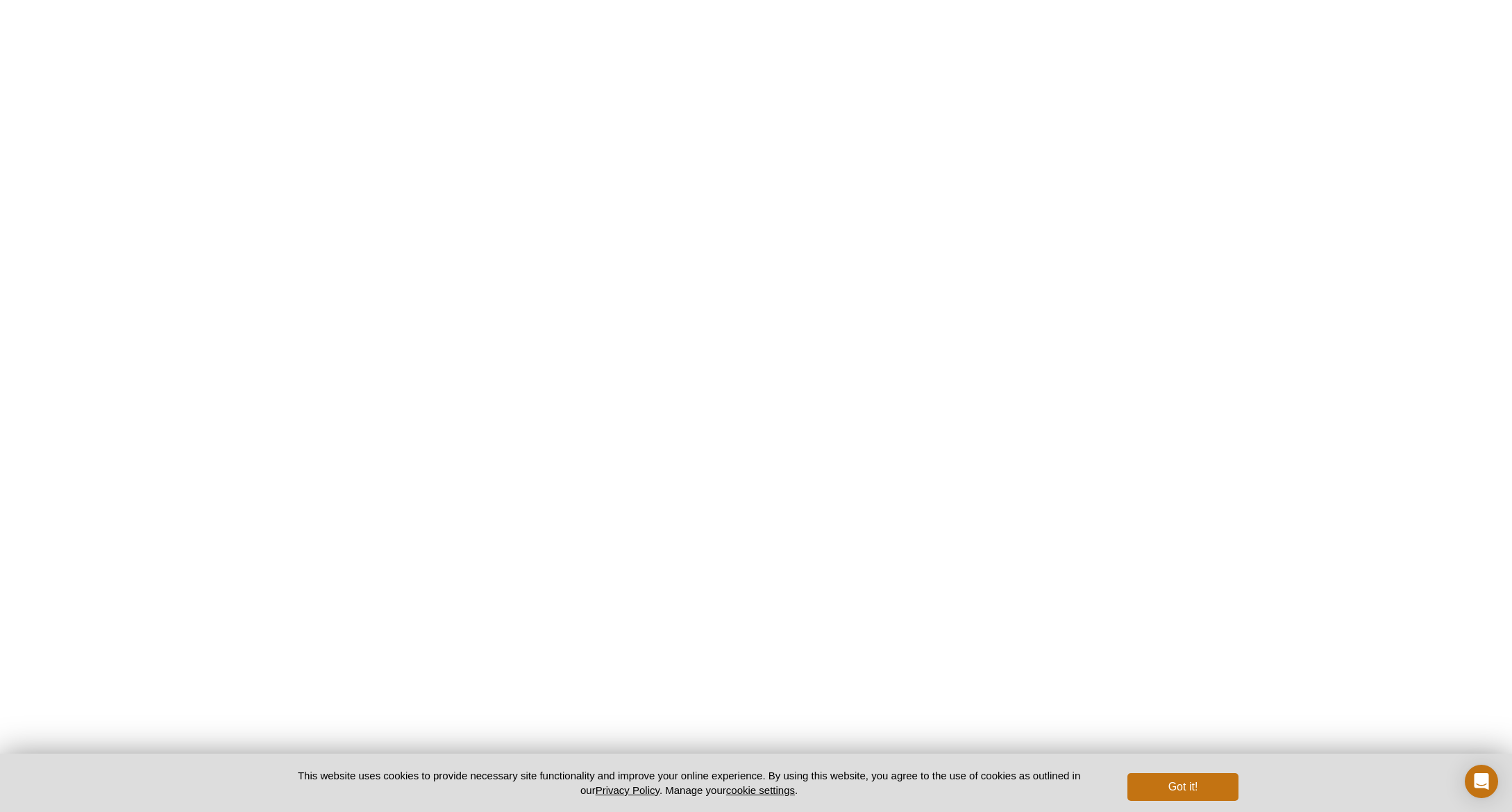
scroll to position [486, 0]
click at [193, 316] on div "Active Motif Logo Enabling Epigenetics Research 0 Search Skip to content Active…" at bounding box center [756, 800] width 1512 height 3823
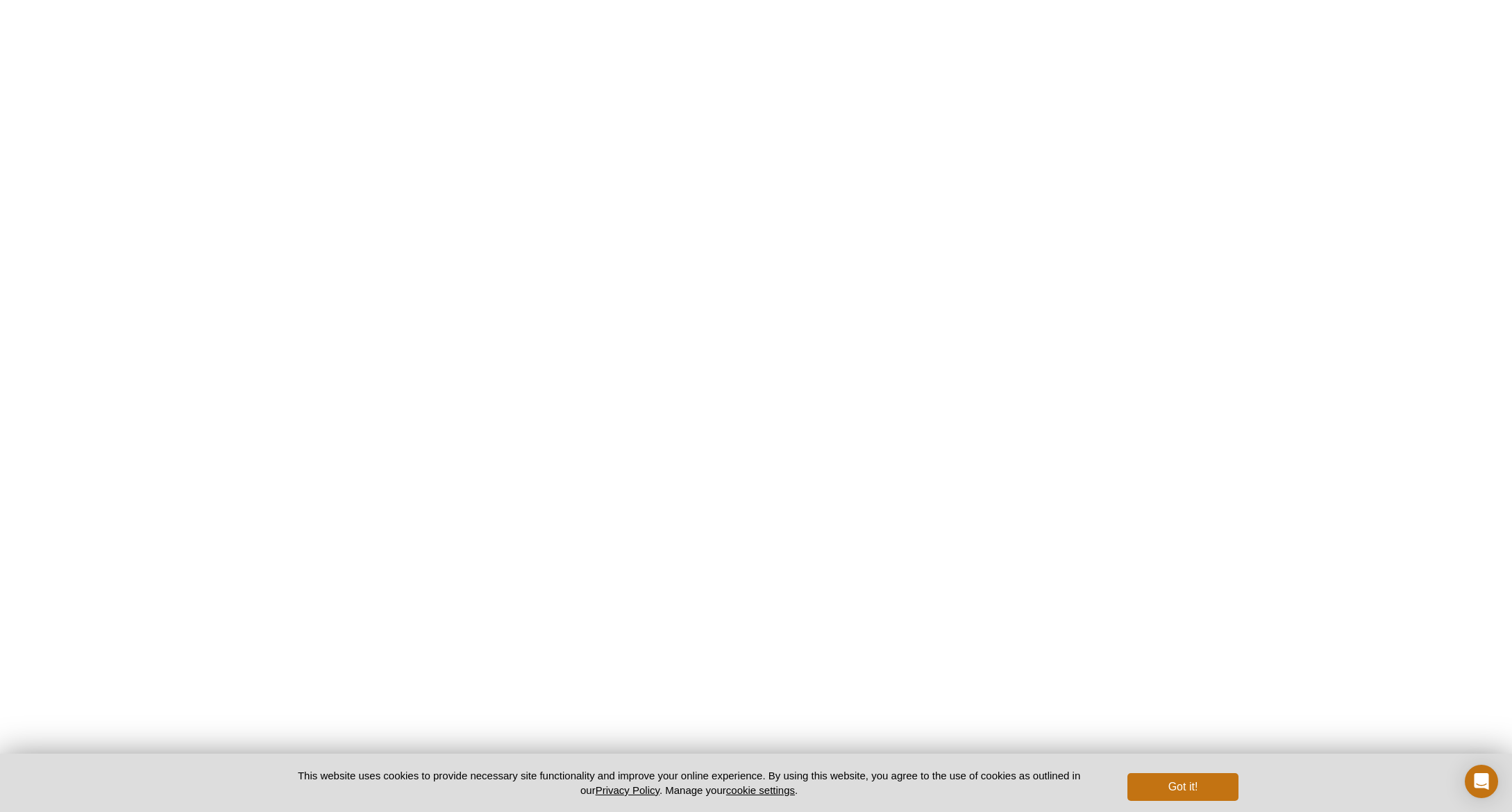
drag, startPoint x: 344, startPoint y: 605, endPoint x: 360, endPoint y: 635, distance: 34.0
click at [345, 605] on div "Active Motif Logo Enabling Epigenetics Research 0 Search Skip to content Active…" at bounding box center [756, 384] width 1512 height 3823
click at [303, 477] on div "Active Motif Logo Enabling Epigenetics Research 0 Search Skip to content Active…" at bounding box center [756, 175] width 1512 height 3823
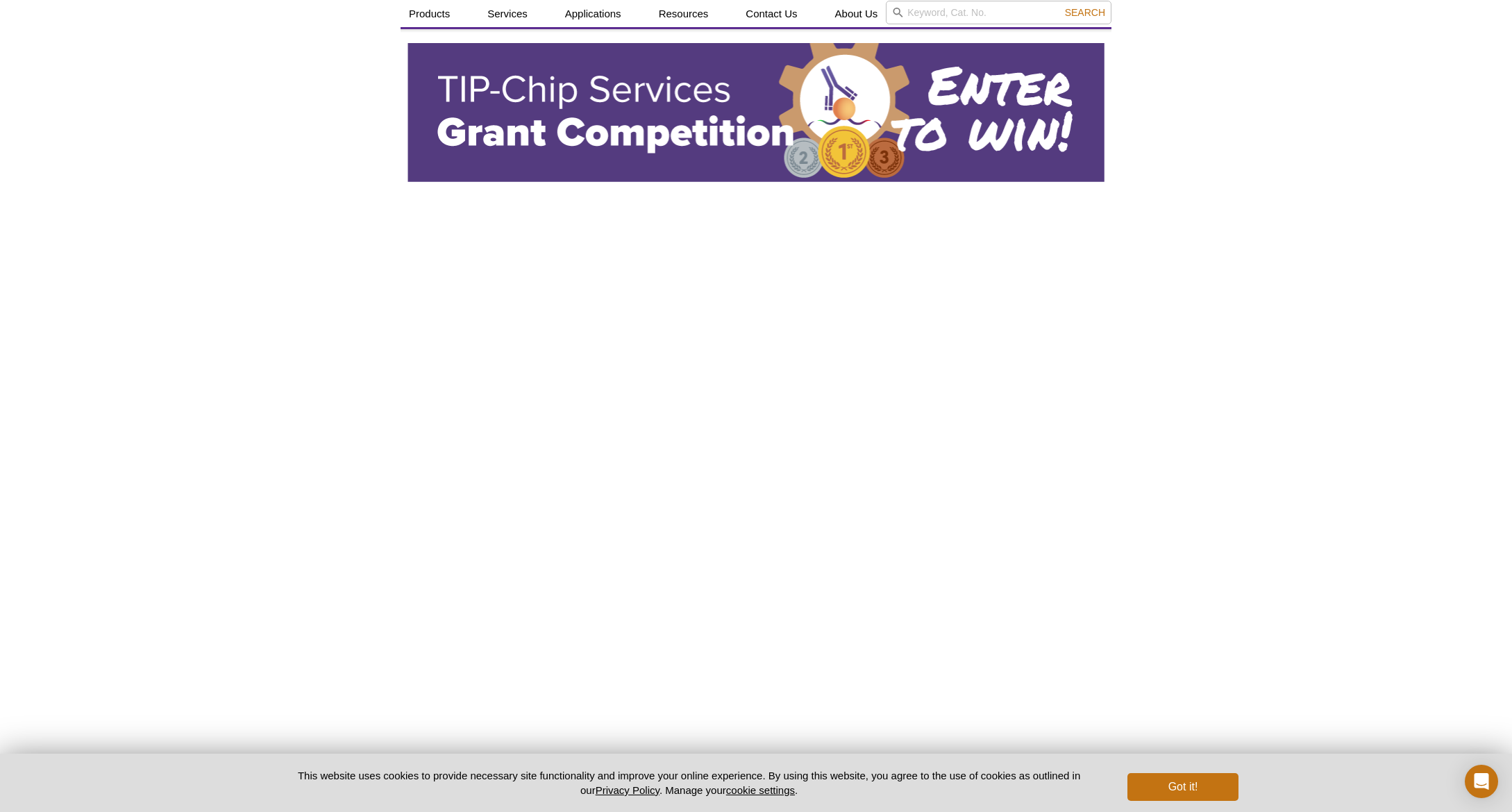
scroll to position [0, 0]
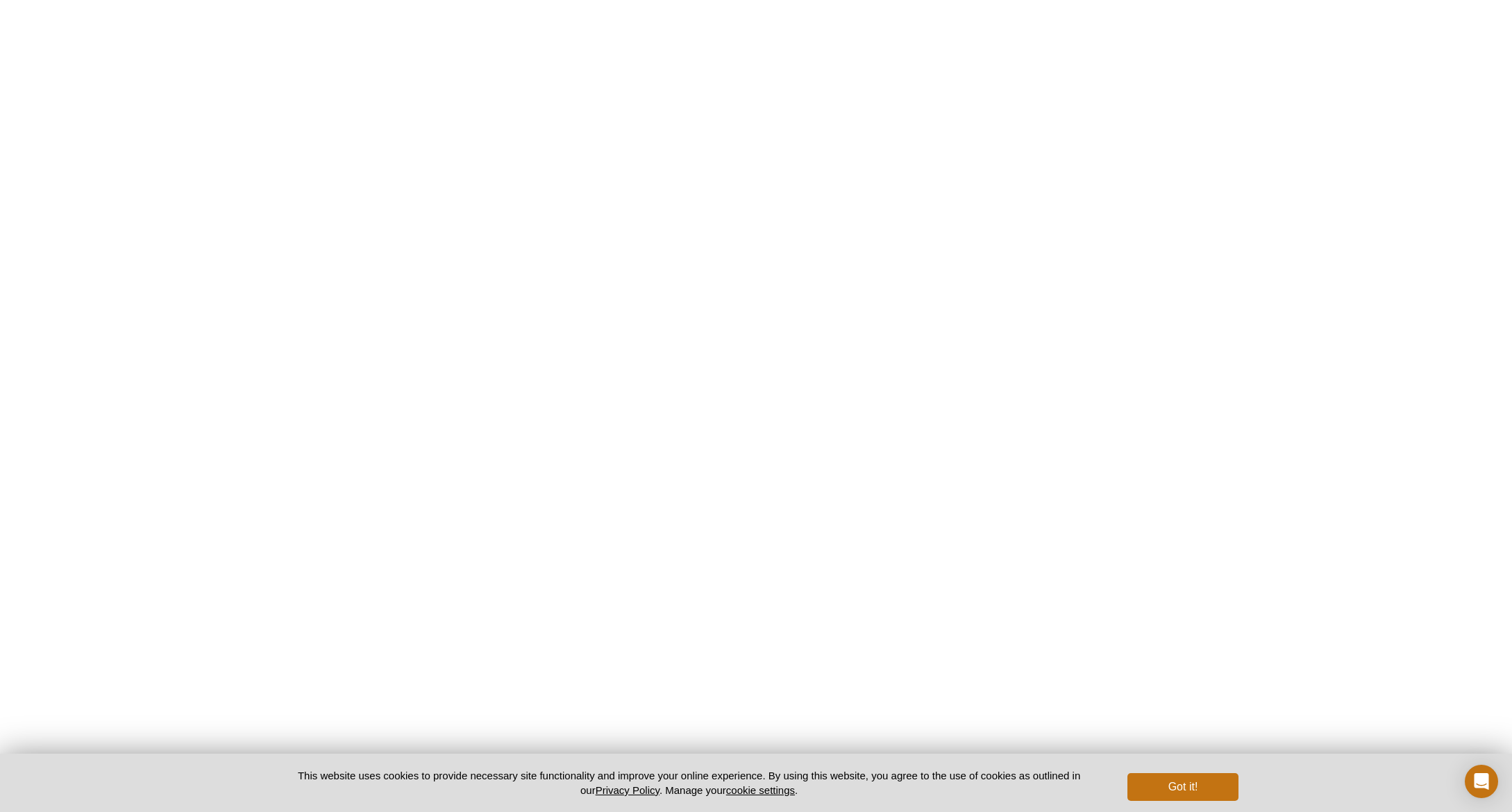
scroll to position [1805, 0]
click at [262, 312] on div "Active Motif Logo Enabling Epigenetics Research 0 Search Skip to content Active…" at bounding box center [756, 106] width 1512 height 3823
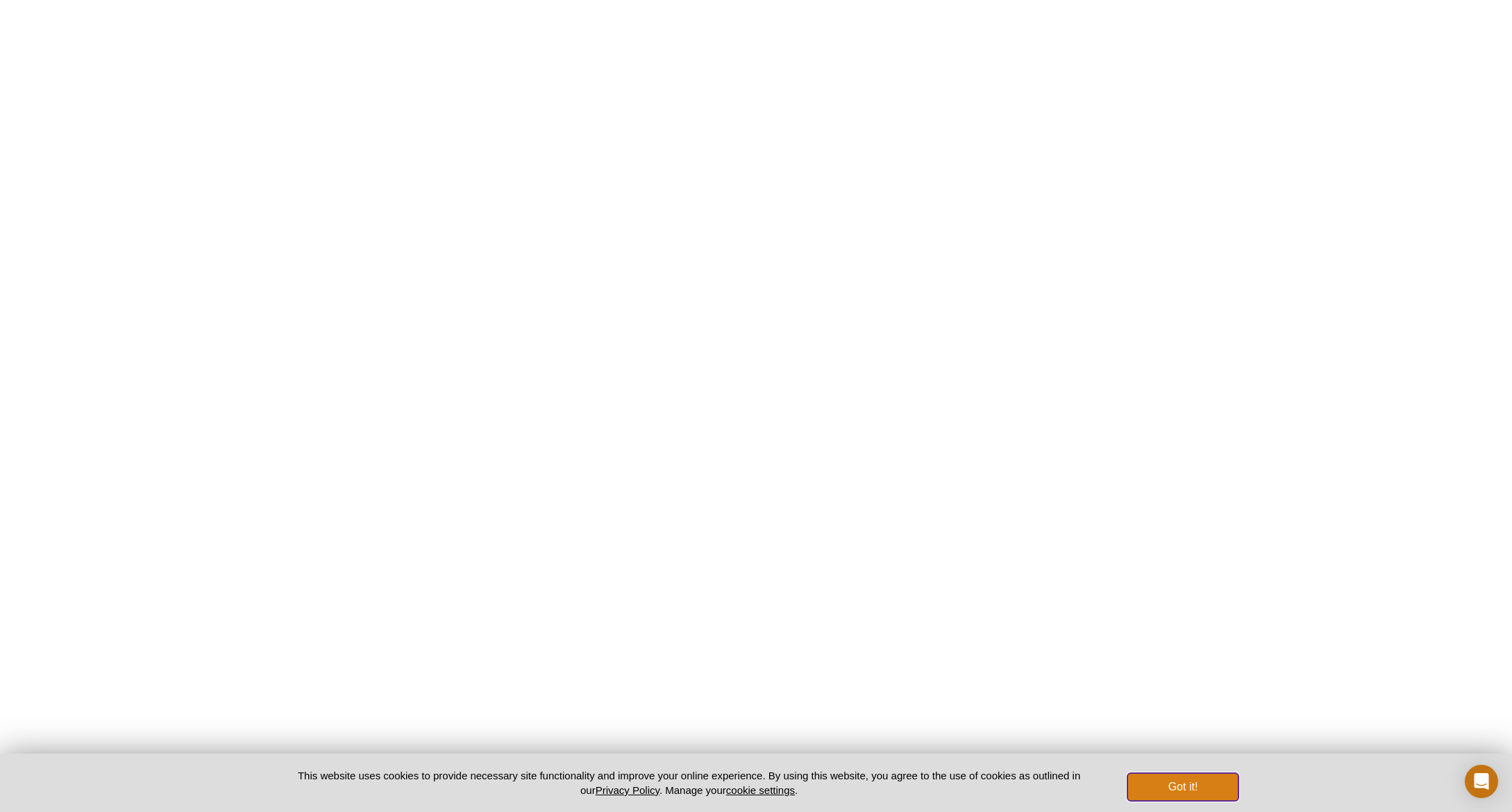
click at [1204, 786] on button "Got it!" at bounding box center [1183, 786] width 111 height 27
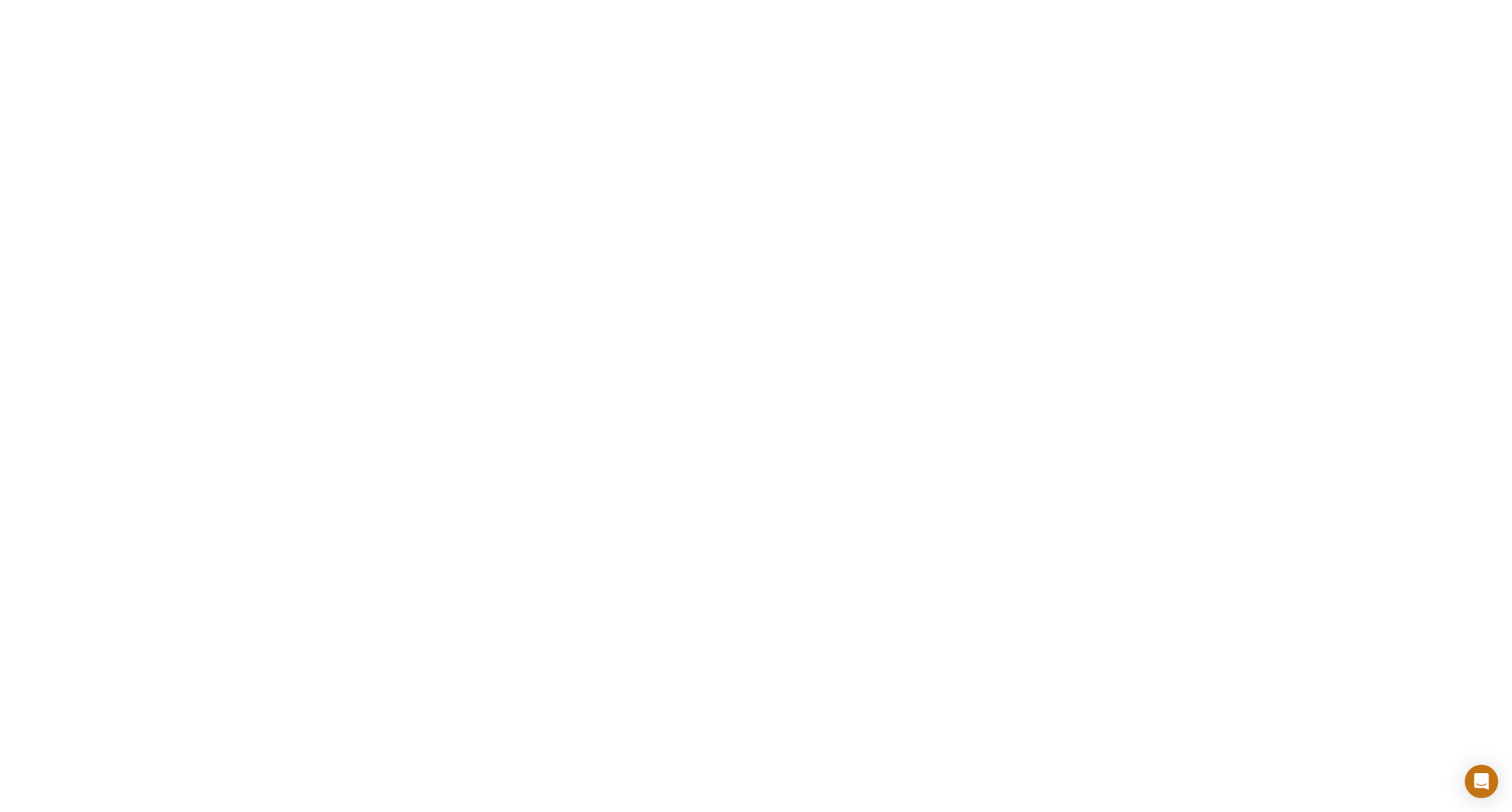
click at [1223, 713] on div "Active Motif Logo Enabling Epigenetics Research 0 Search Skip to content Active…" at bounding box center [756, 106] width 1512 height 3823
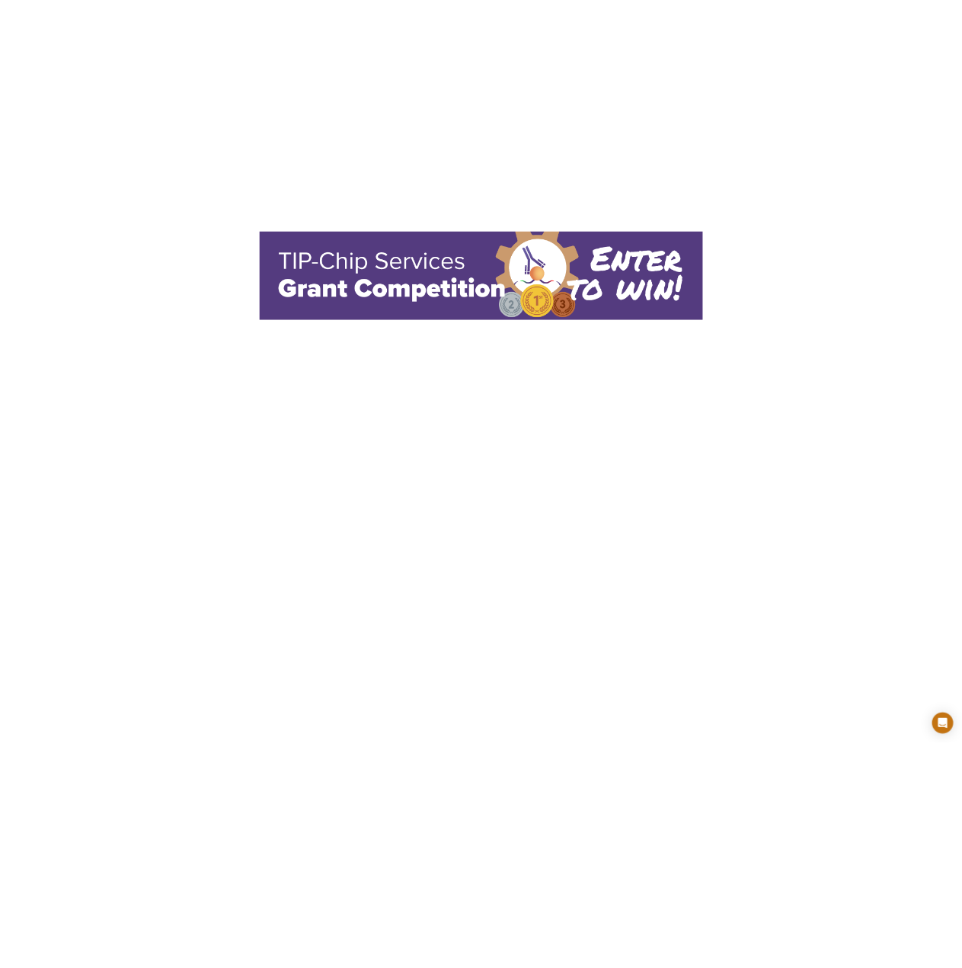
scroll to position [0, 0]
